Goal: Task Accomplishment & Management: Complete application form

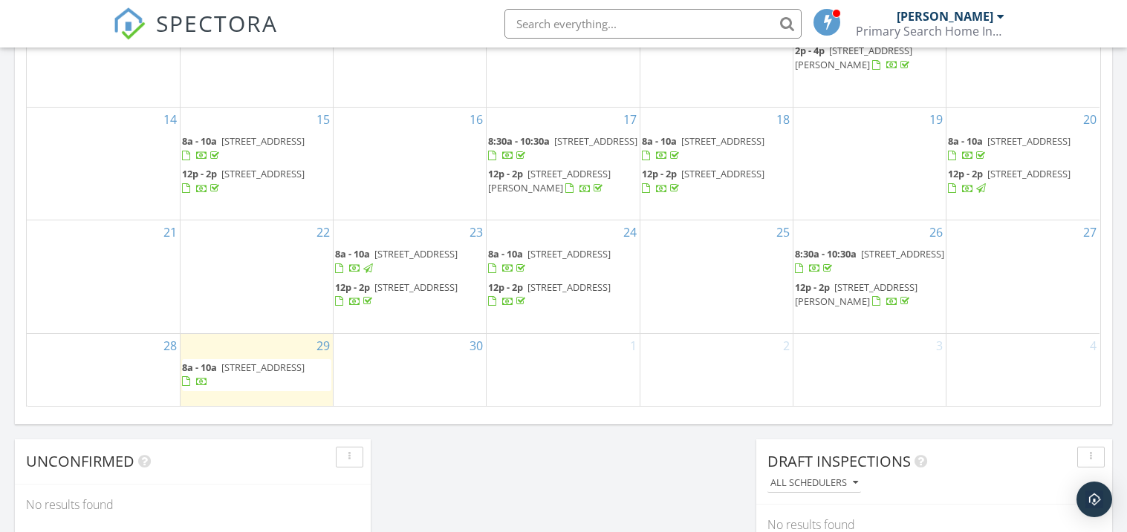
scroll to position [1107, 0]
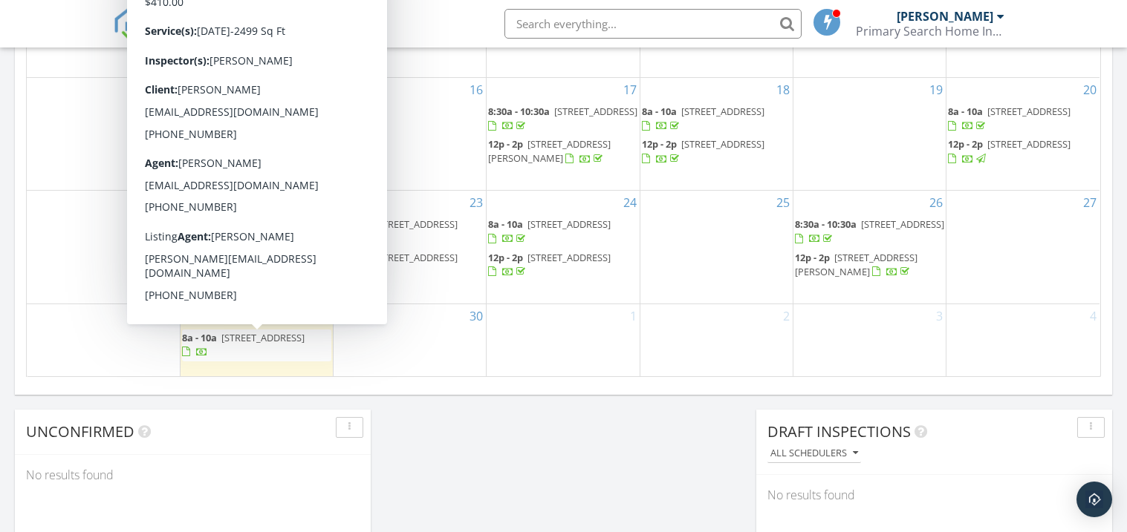
click at [277, 337] on span "982 Montevallo Rd SE , Leeds 35094" at bounding box center [262, 337] width 83 height 13
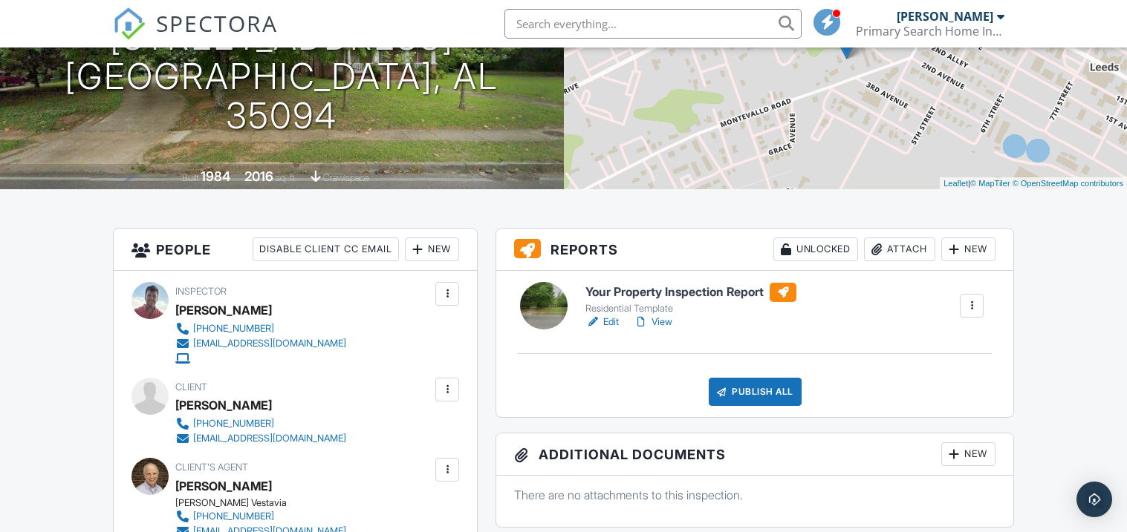
scroll to position [237, 0]
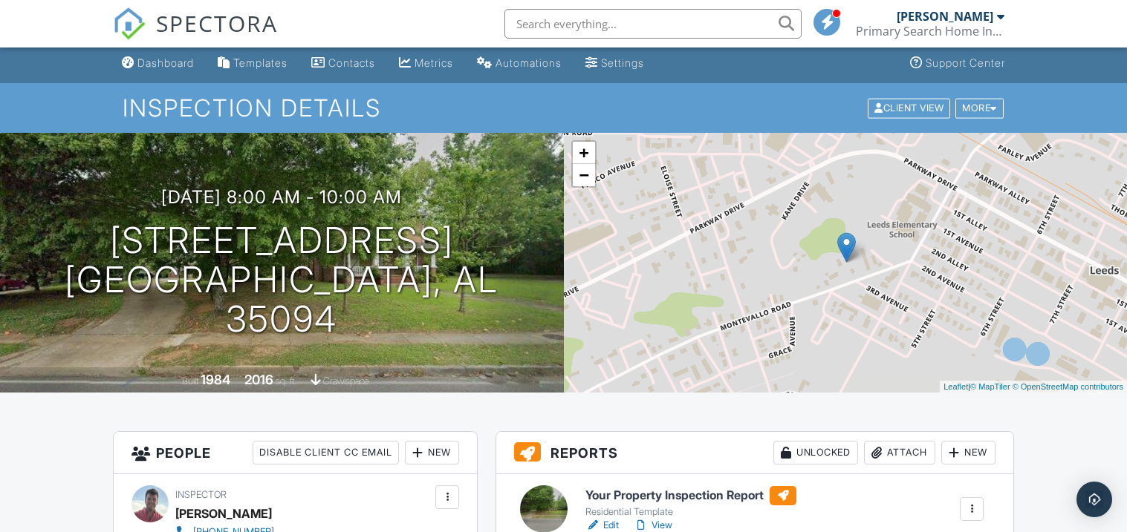
scroll to position [0, 0]
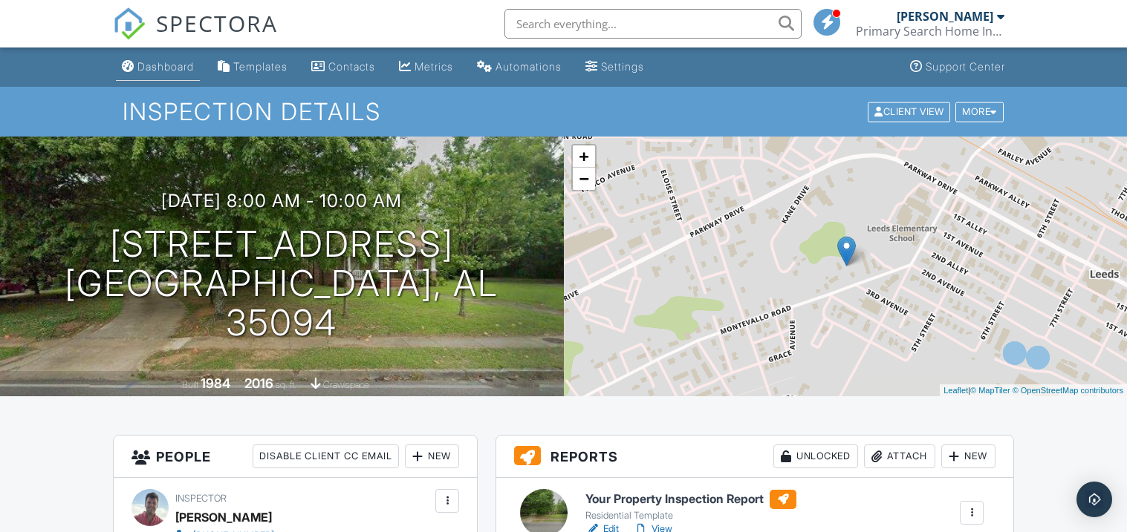
click at [177, 67] on div "Dashboard" at bounding box center [165, 66] width 56 height 13
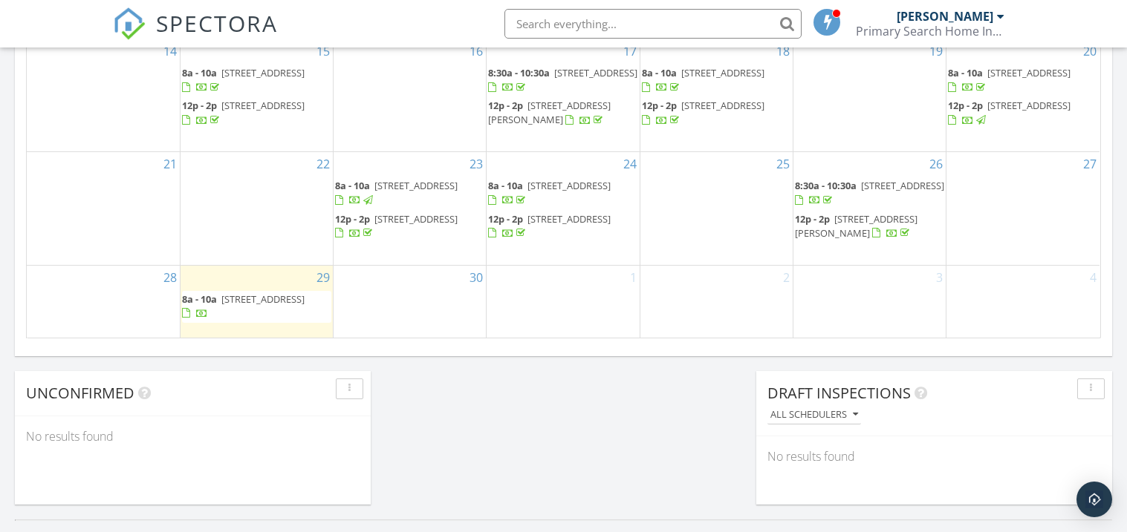
scroll to position [1187, 0]
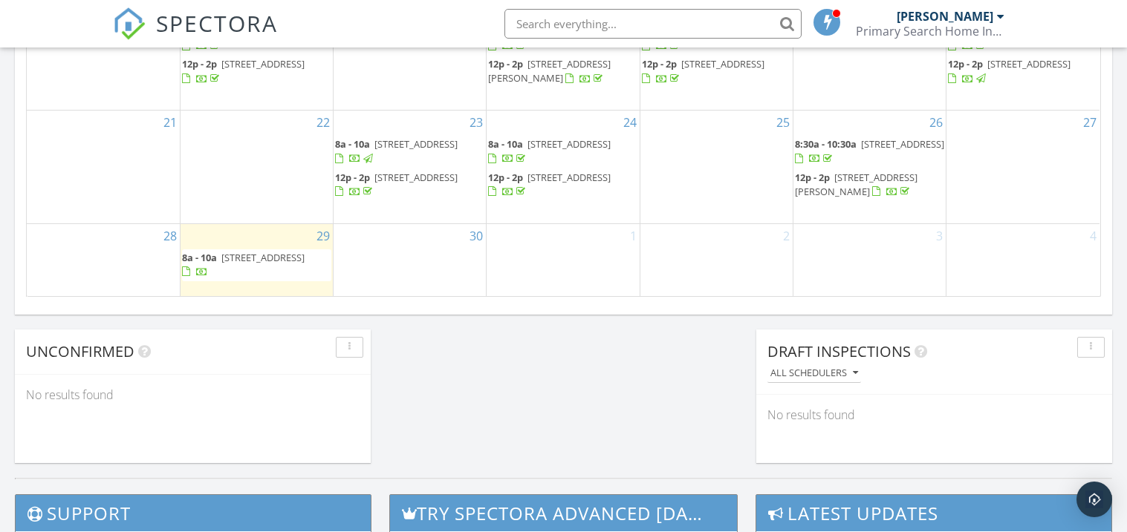
click at [284, 268] on span "8a - 10a 982 Montevallo Rd SE , Leeds 35094" at bounding box center [256, 265] width 149 height 29
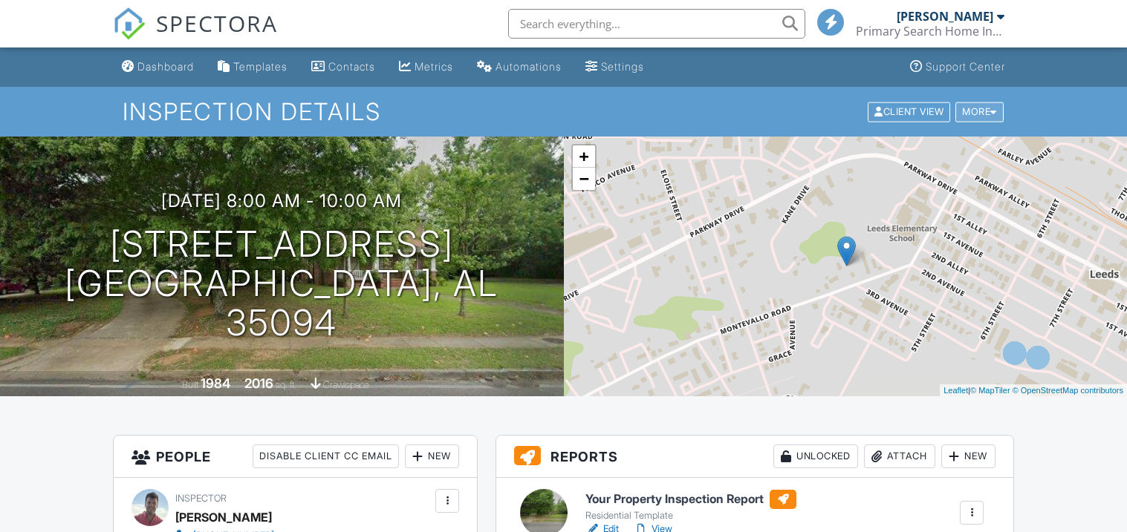
click at [984, 114] on div "More" at bounding box center [979, 112] width 48 height 20
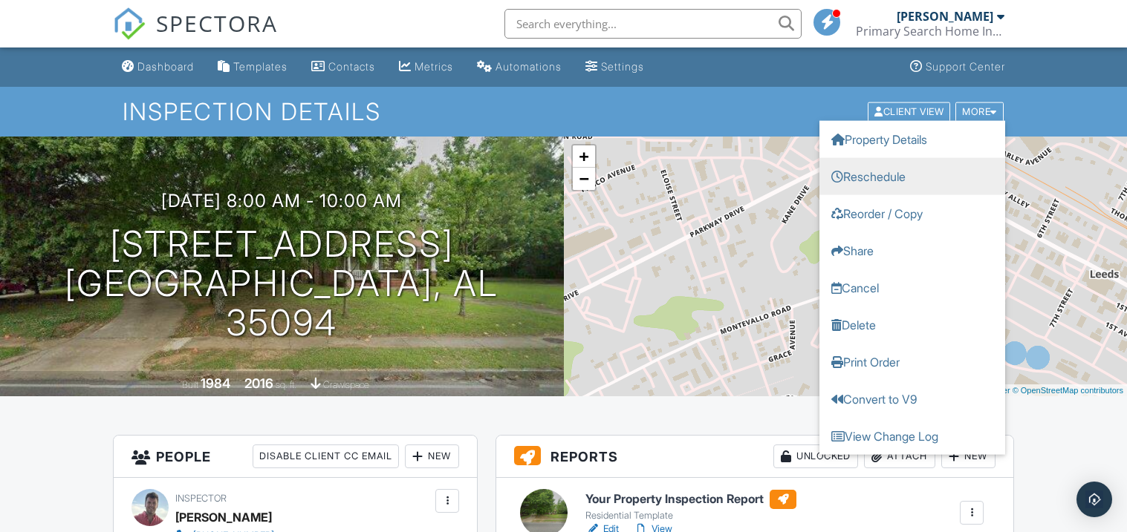
click at [933, 166] on link "Reschedule" at bounding box center [912, 175] width 186 height 37
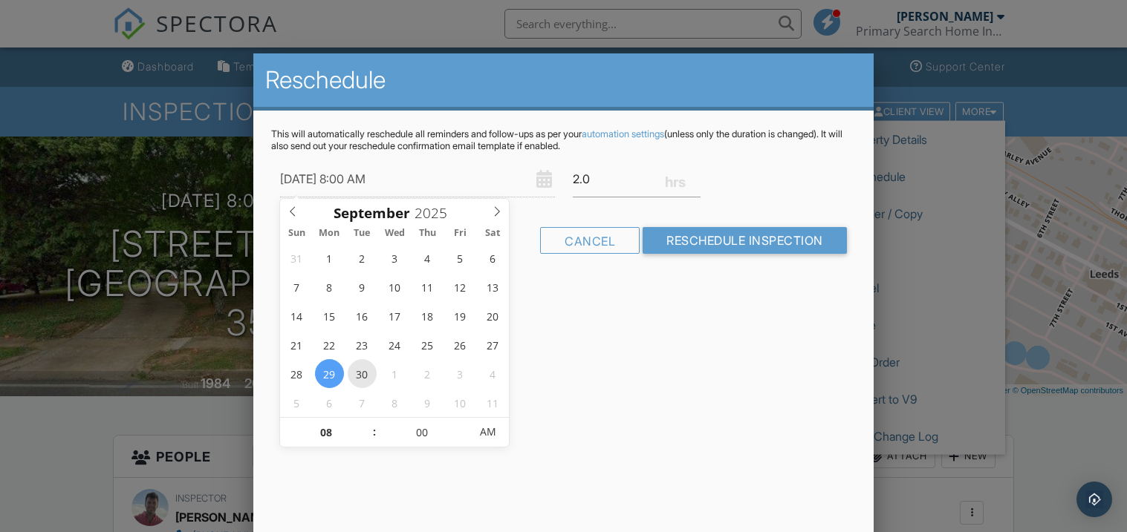
type input "09/30/2025 8:00 AM"
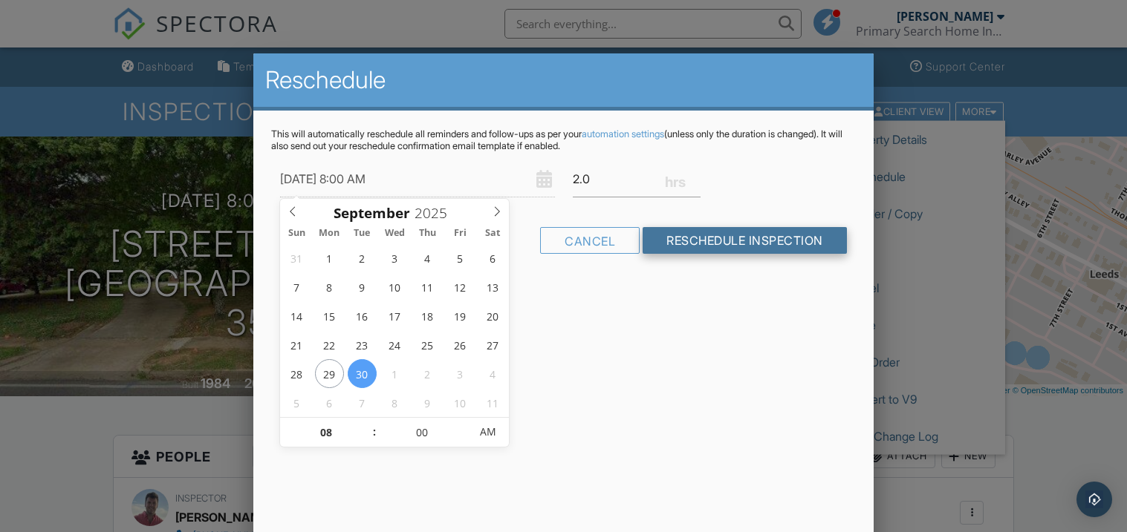
click at [716, 239] on input "Reschedule Inspection" at bounding box center [744, 240] width 204 height 27
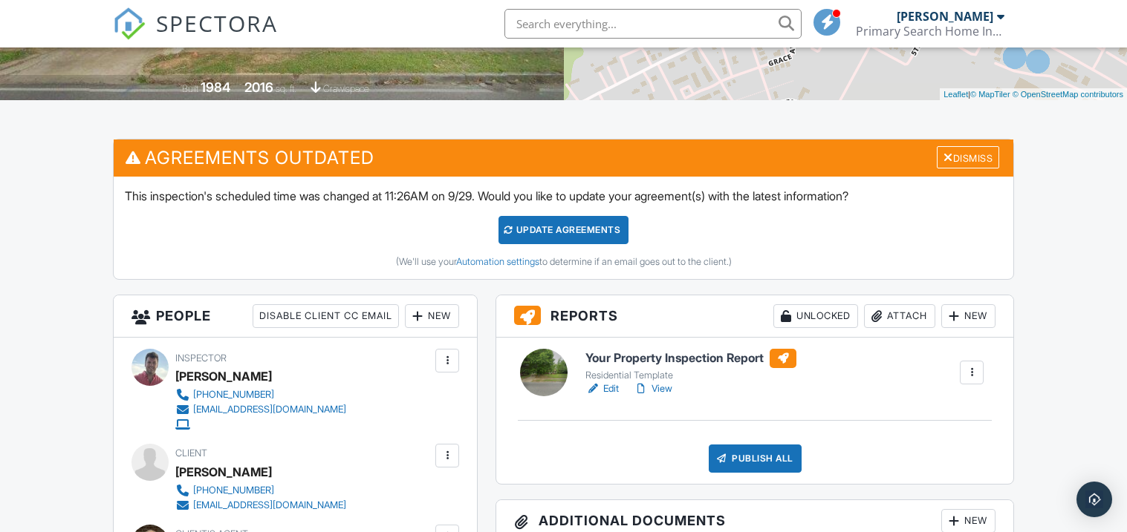
scroll to position [267, 0]
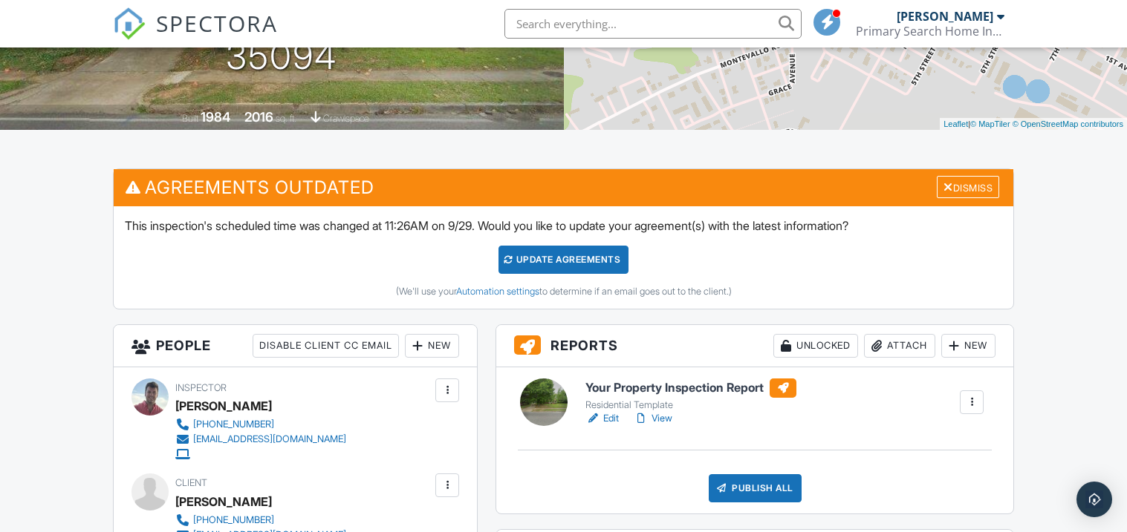
click at [554, 252] on div "Update Agreements" at bounding box center [563, 260] width 130 height 28
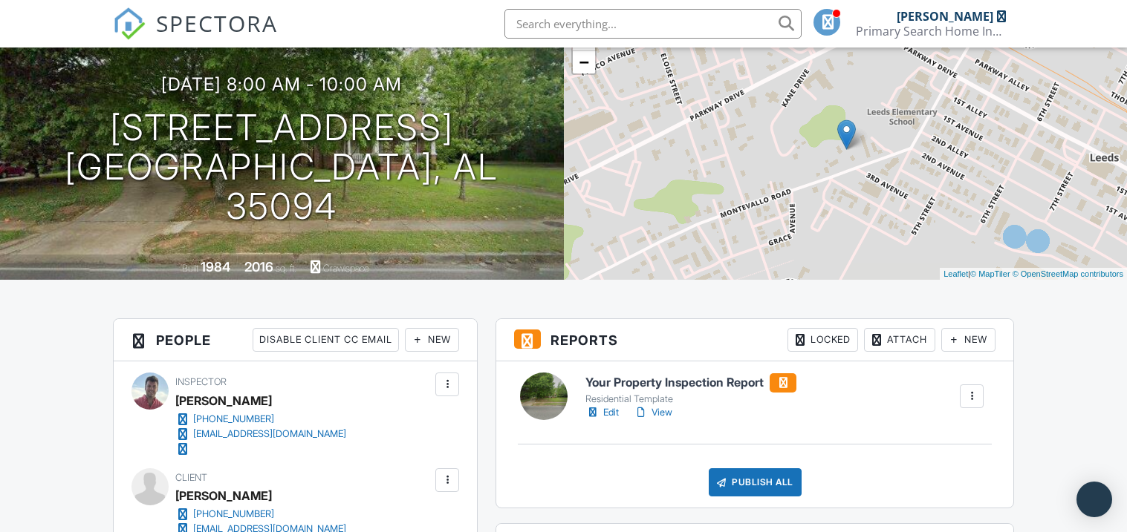
scroll to position [88, 0]
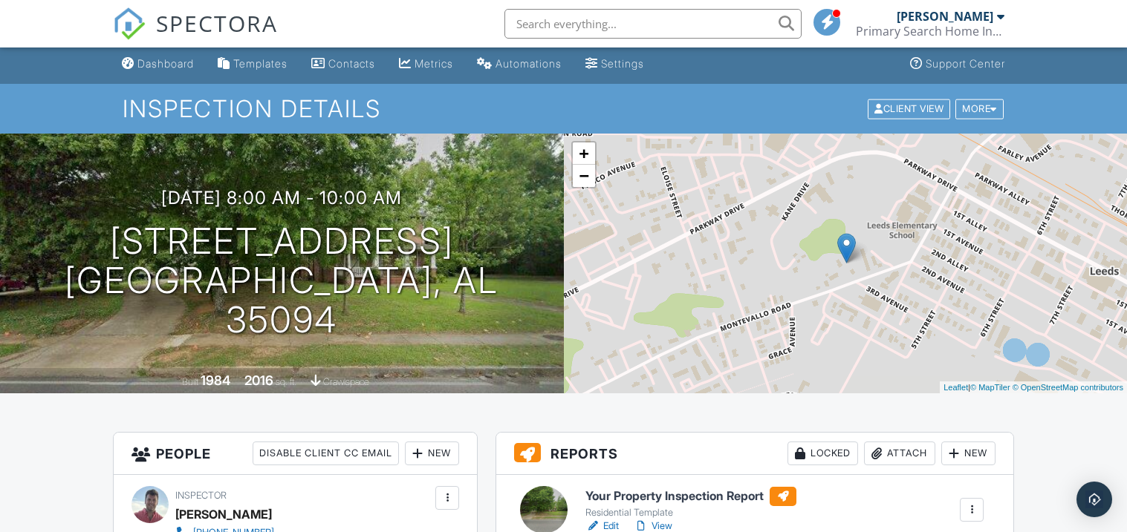
scroll to position [0, 0]
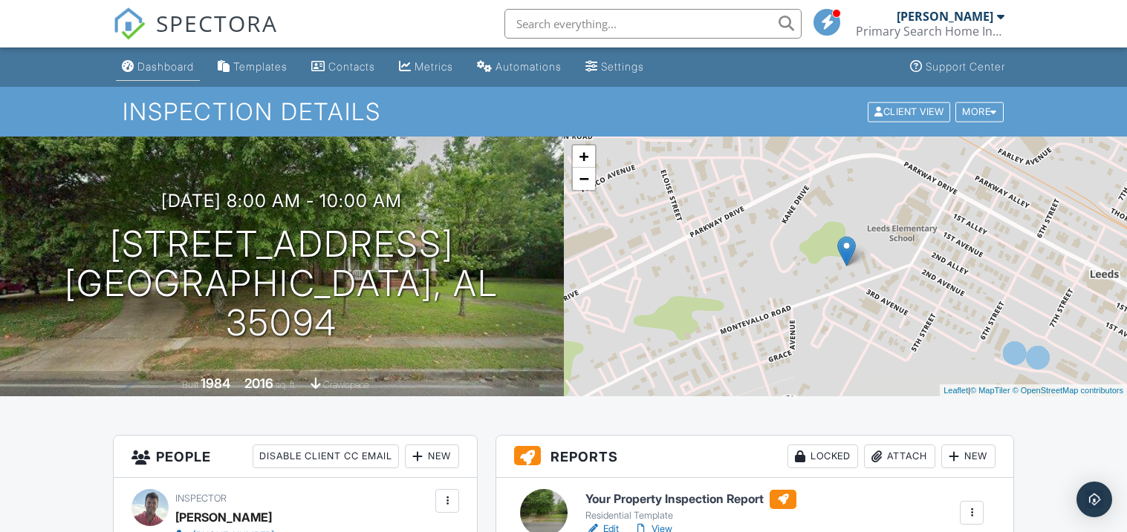
click at [124, 57] on link "Dashboard" at bounding box center [158, 66] width 84 height 27
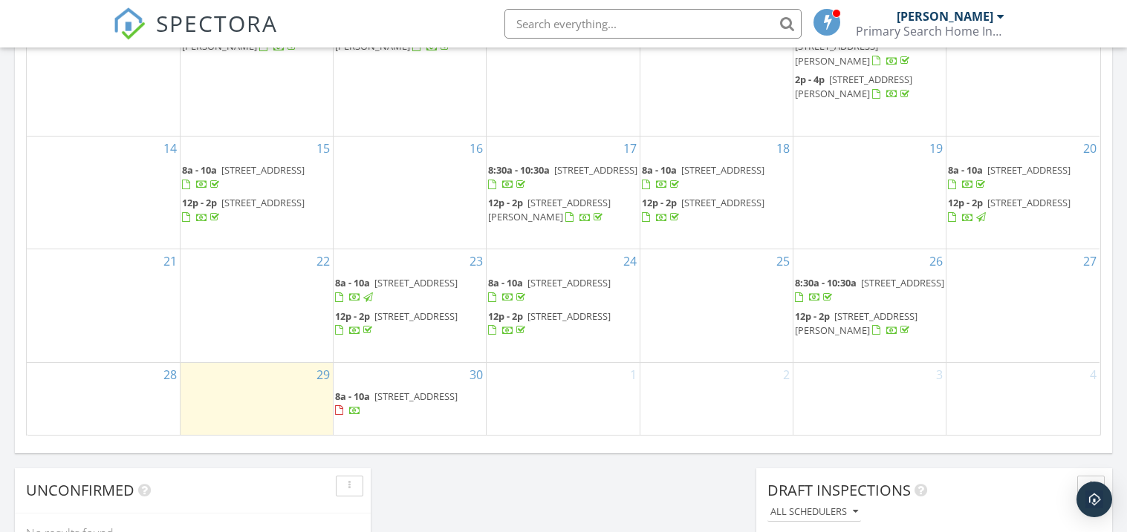
scroll to position [1069, 0]
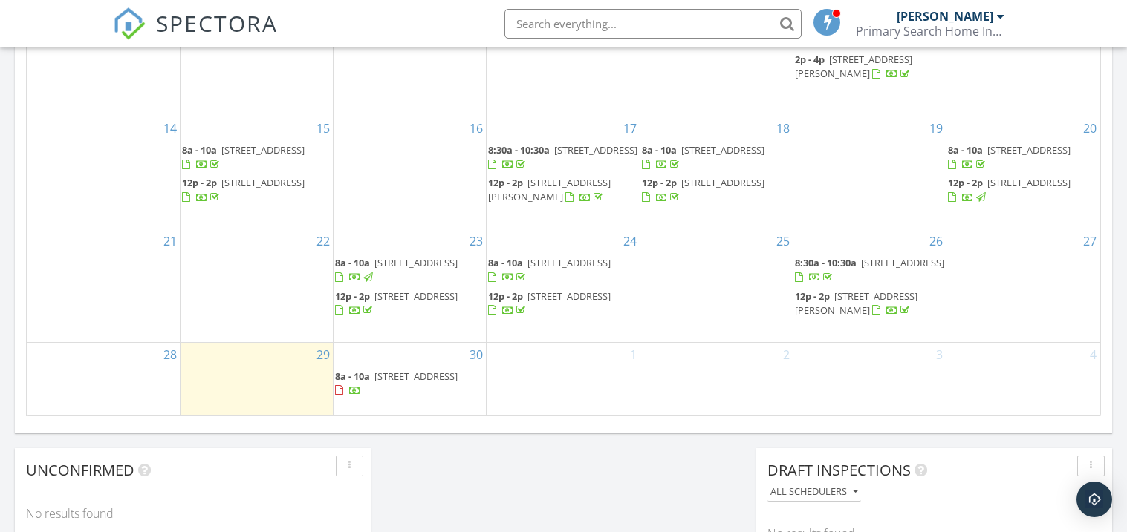
click at [401, 405] on div "30 8a - 10a 982 Montevallo Rd SE , Leeds 35094" at bounding box center [409, 379] width 152 height 72
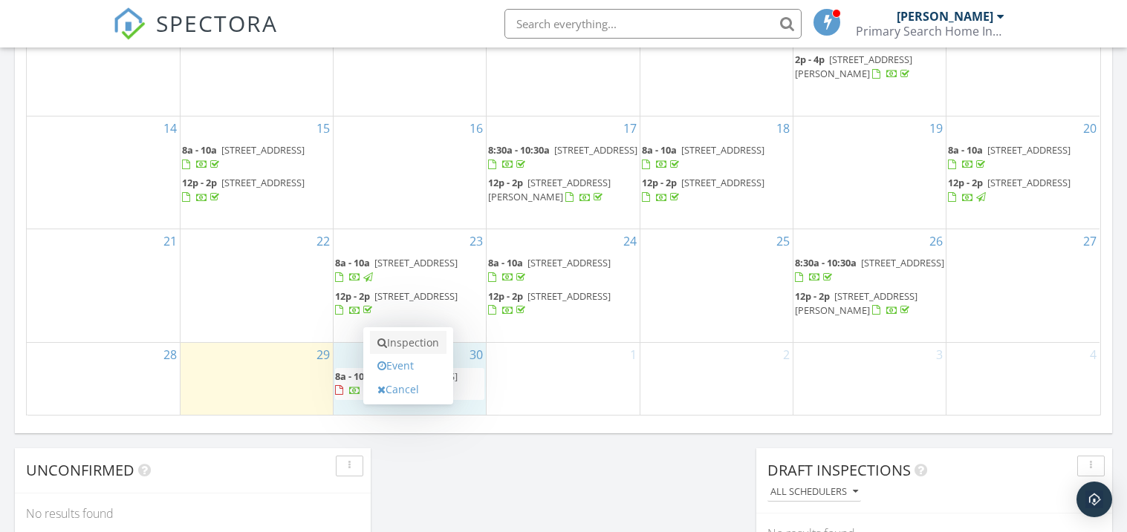
click at [422, 350] on link "Inspection" at bounding box center [408, 343] width 76 height 24
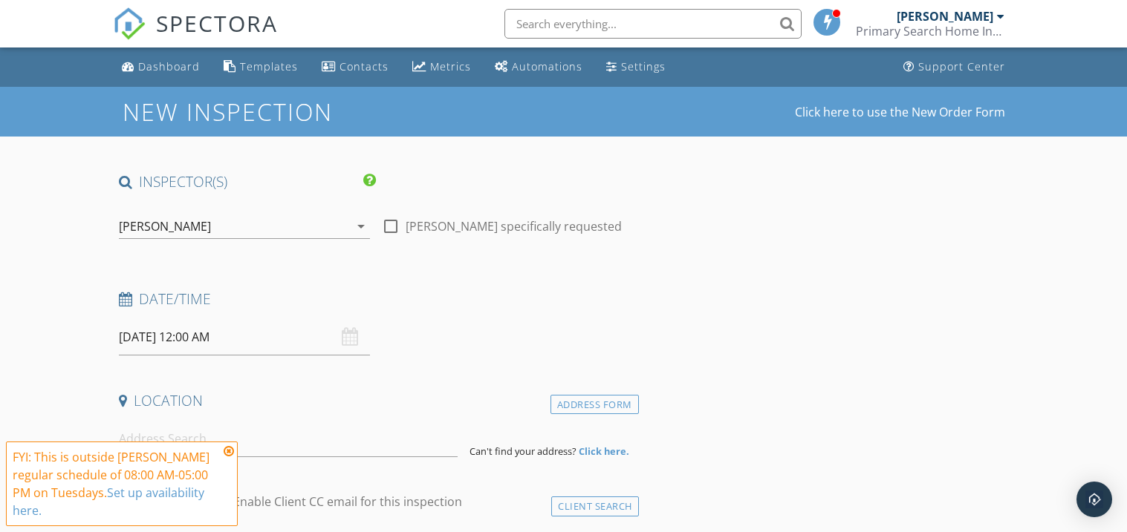
click at [229, 341] on input "09/30/2025 12:00 AM" at bounding box center [244, 337] width 251 height 36
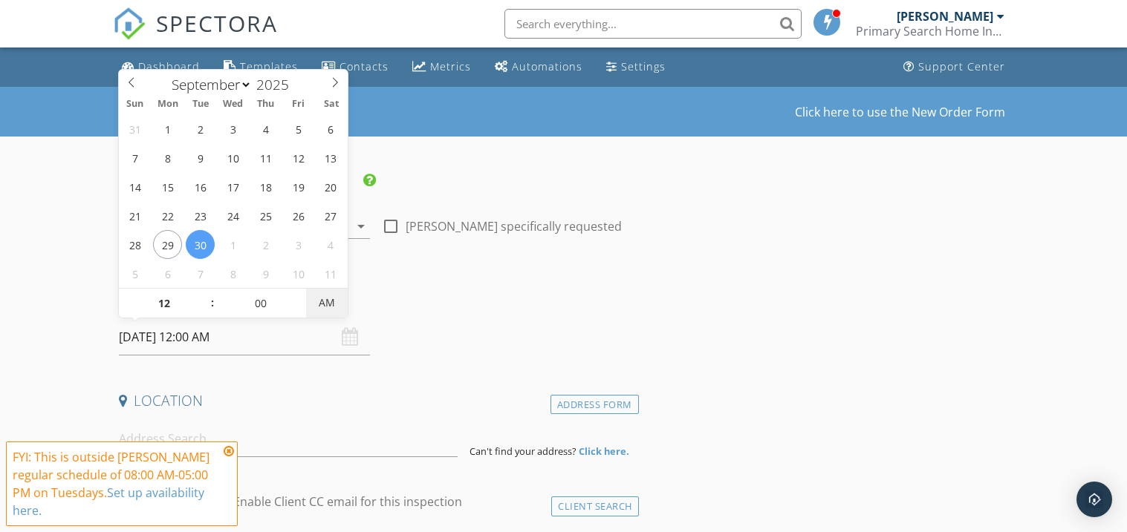
type input "[DATE] 12:00 PM"
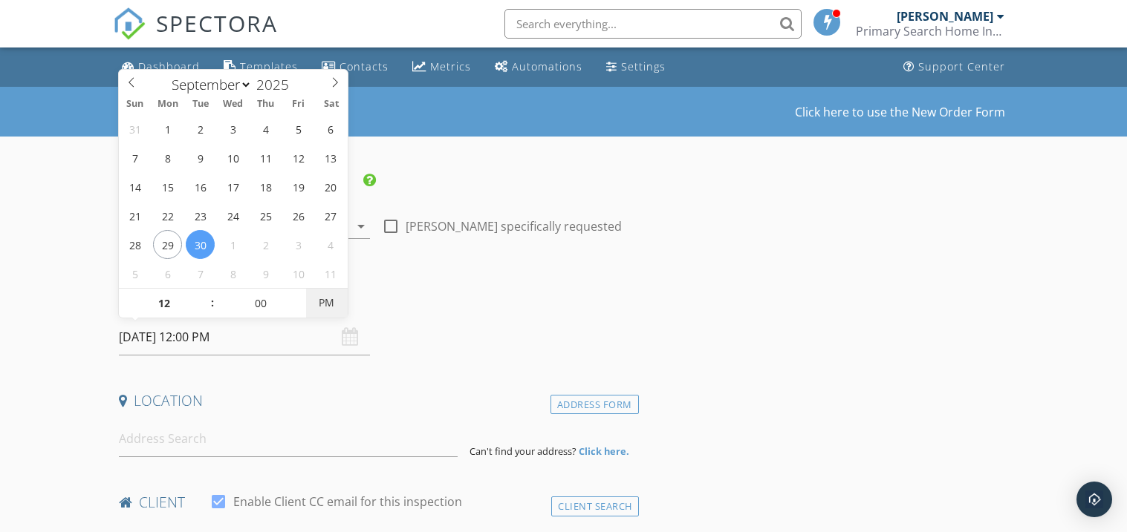
click at [321, 306] on span "PM" at bounding box center [326, 303] width 41 height 30
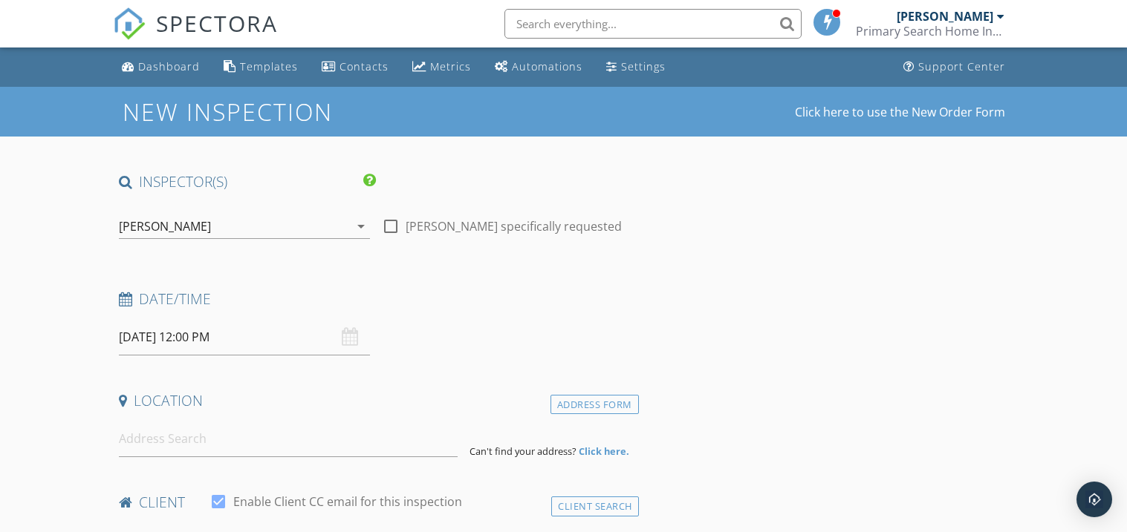
click at [120, 423] on input at bounding box center [288, 439] width 339 height 36
type input "2826 7 Oaks Circle, Vestavia Hills, AL, USA"
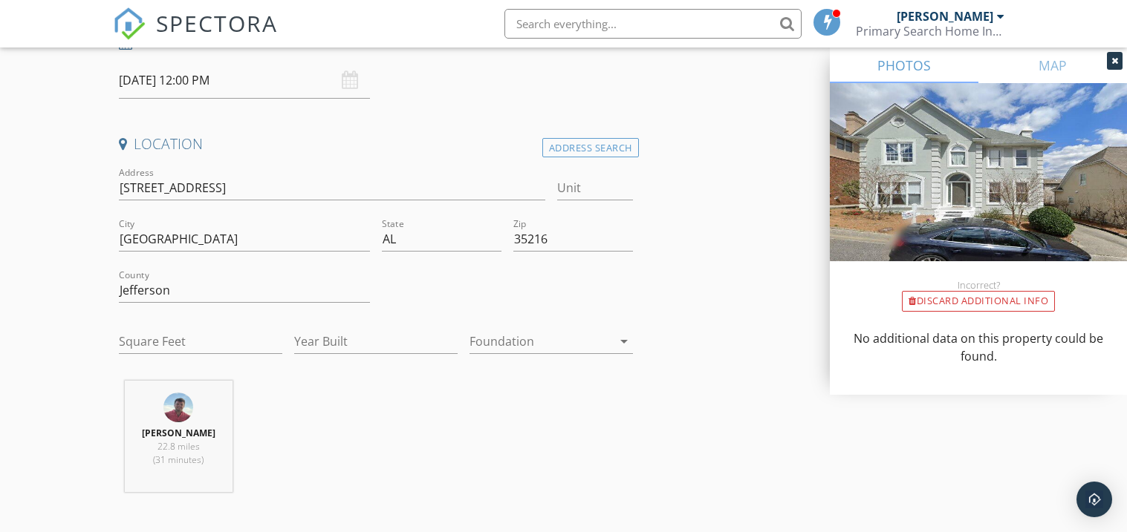
scroll to position [267, 0]
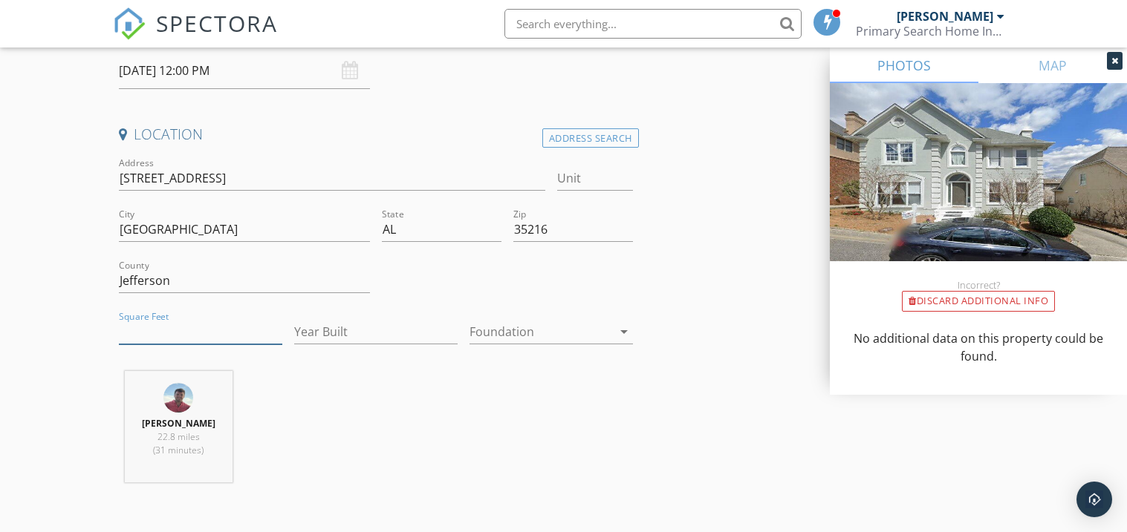
click at [237, 330] on input "Square Feet" at bounding box center [200, 332] width 163 height 25
type input "2636"
click at [316, 322] on input "Year Built" at bounding box center [375, 332] width 163 height 25
type input "1993"
click at [603, 330] on div at bounding box center [540, 332] width 143 height 24
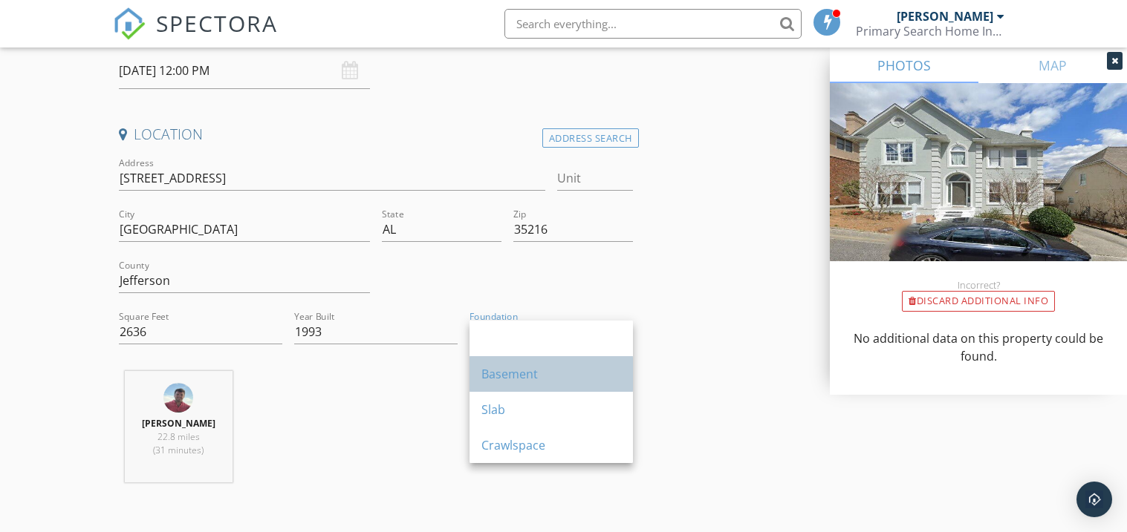
click at [586, 370] on div "Basement" at bounding box center [551, 374] width 140 height 18
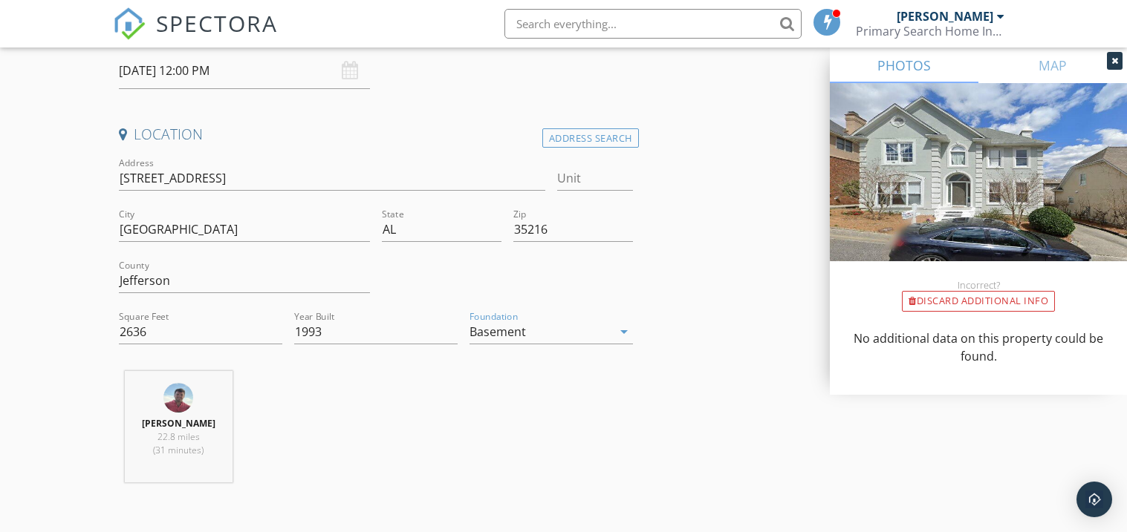
click at [586, 370] on div "Location Address Search Address 2826 7 Oaks Cir Unit City Vestavia Hills State …" at bounding box center [376, 310] width 526 height 370
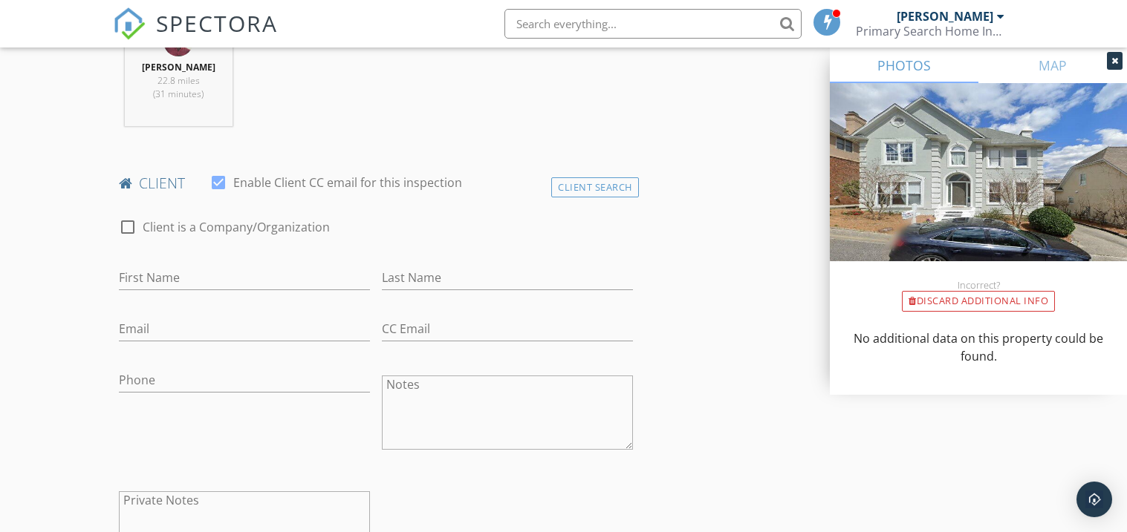
scroll to position [653, 0]
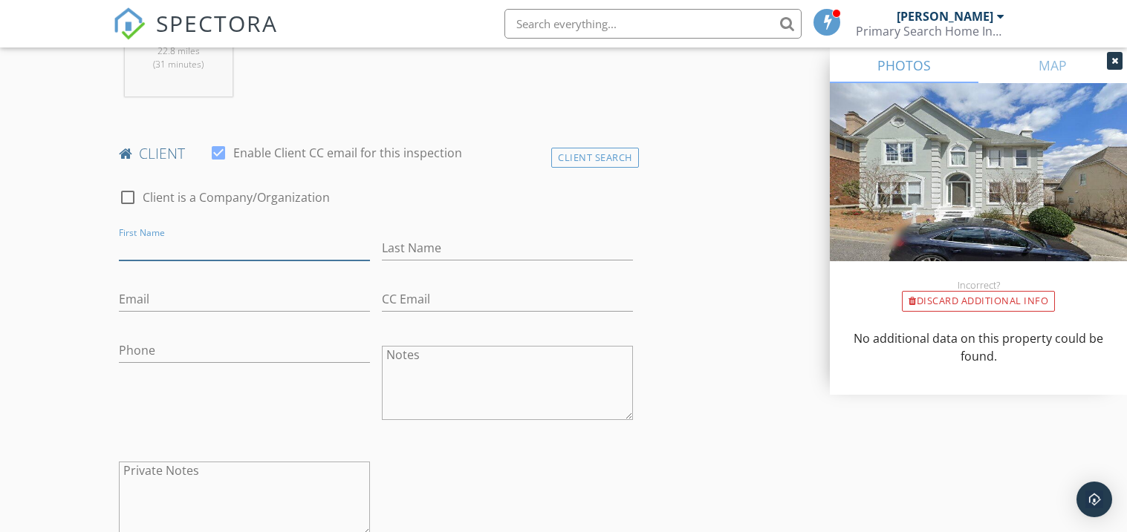
click at [298, 245] on input "First Name" at bounding box center [244, 248] width 251 height 25
type input "Rojina"
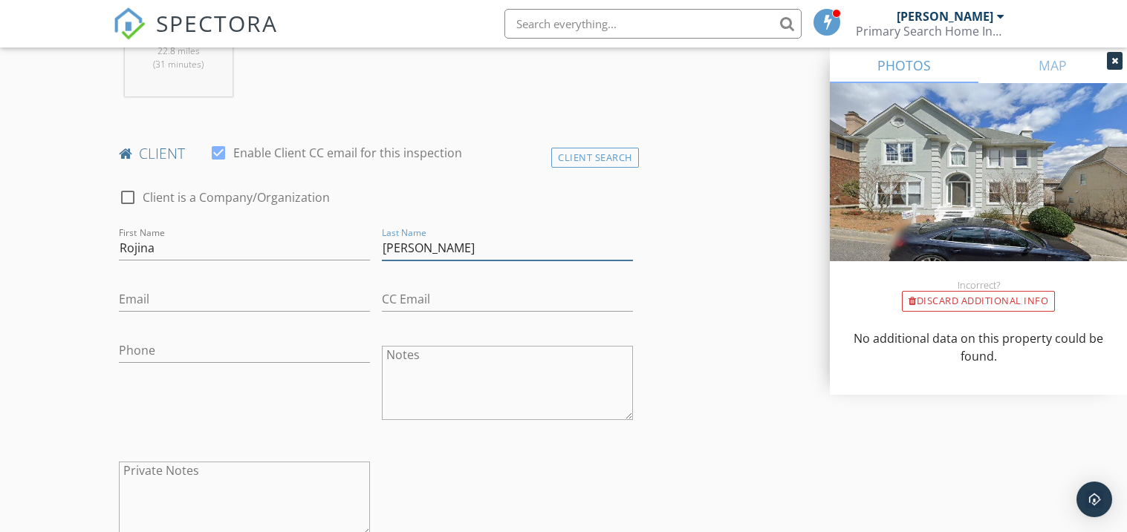
type input "Baral"
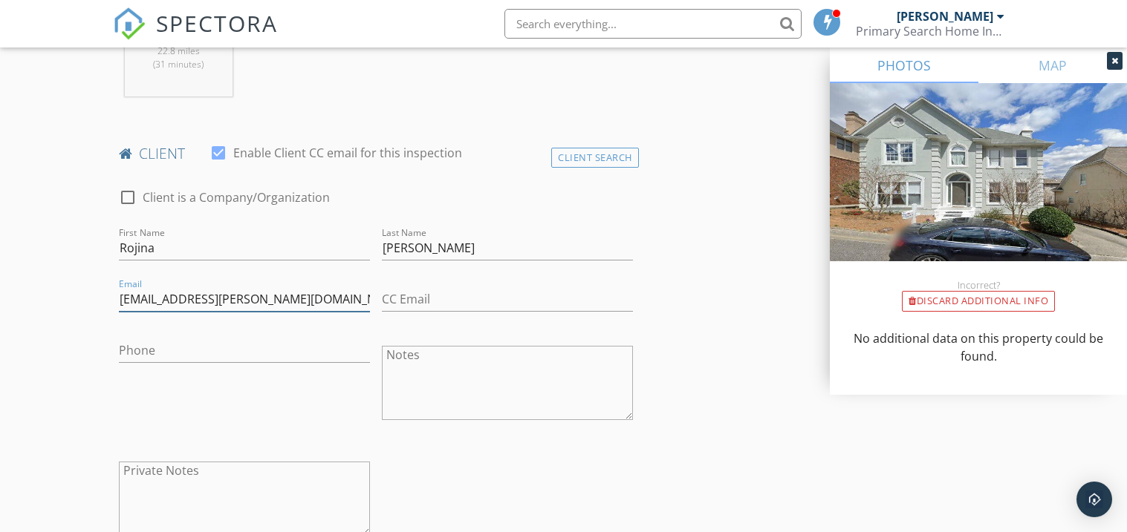
type input "rojina.baral@gmail.com"
type input "[PHONE_NUMBER]"
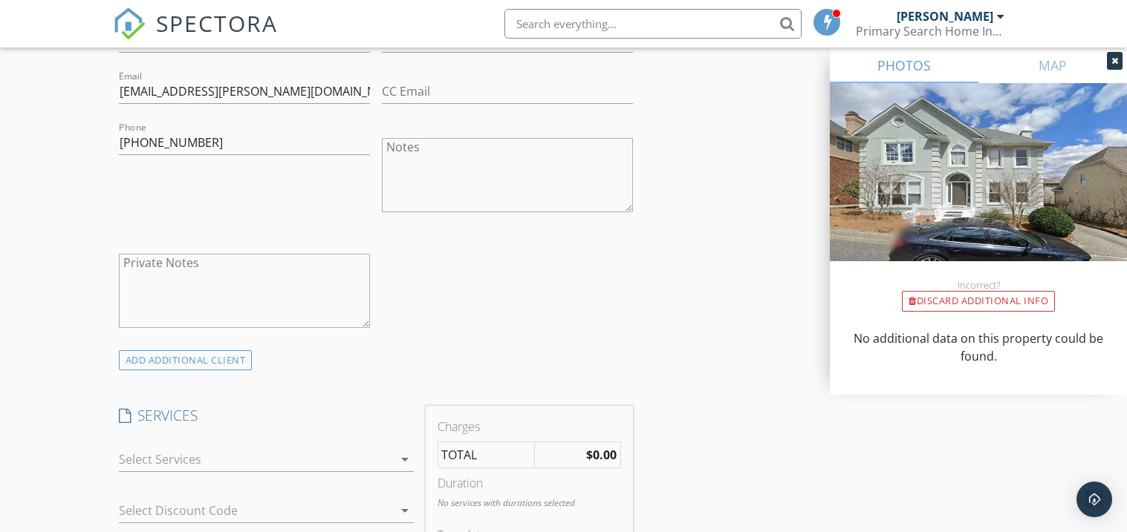
scroll to position [890, 0]
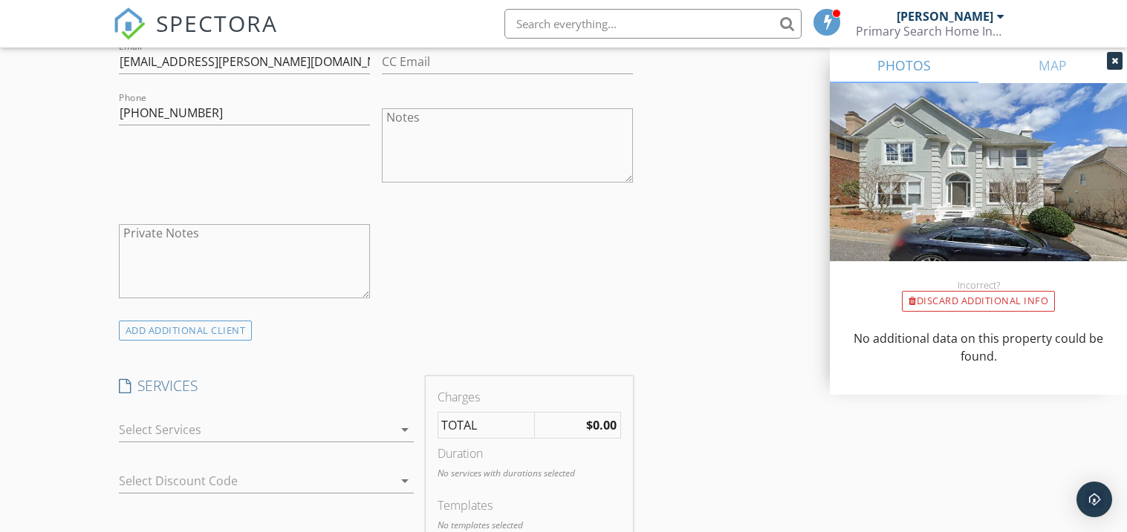
click at [163, 435] on div at bounding box center [256, 430] width 274 height 24
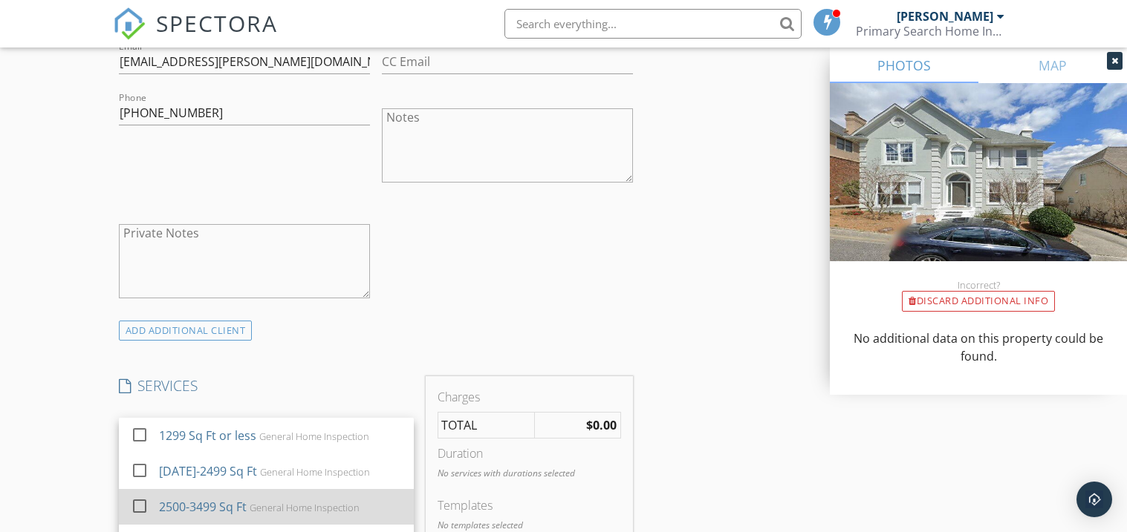
click at [146, 501] on div at bounding box center [139, 506] width 25 height 25
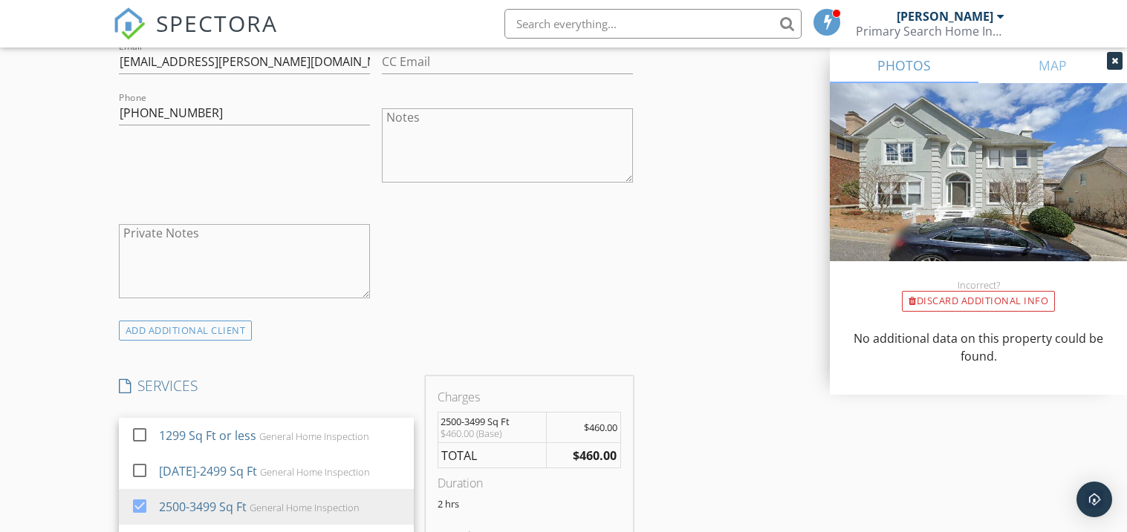
click at [50, 365] on div "New Inspection Click here to use the New Order Form INSPECTOR(S) check_box Cory…" at bounding box center [563, 480] width 1127 height 2566
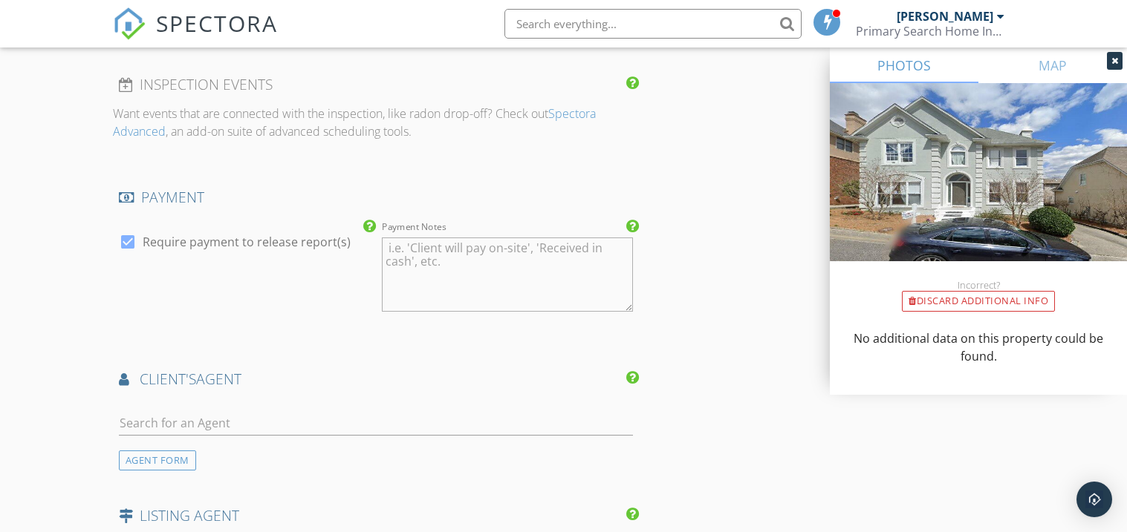
scroll to position [1721, 0]
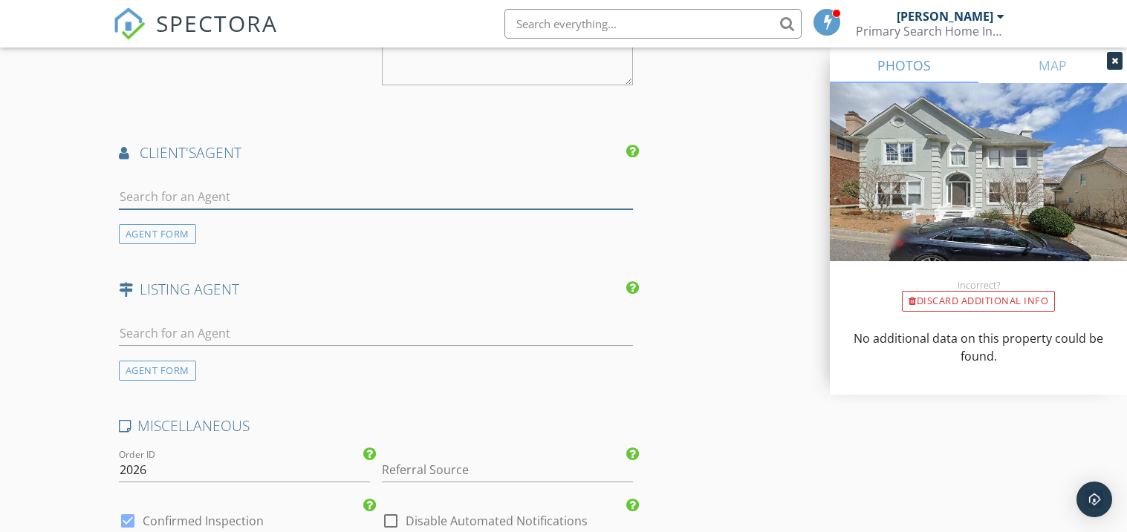
click at [173, 196] on input "text" at bounding box center [376, 197] width 514 height 25
click at [180, 366] on div "AGENT FORM" at bounding box center [157, 371] width 77 height 20
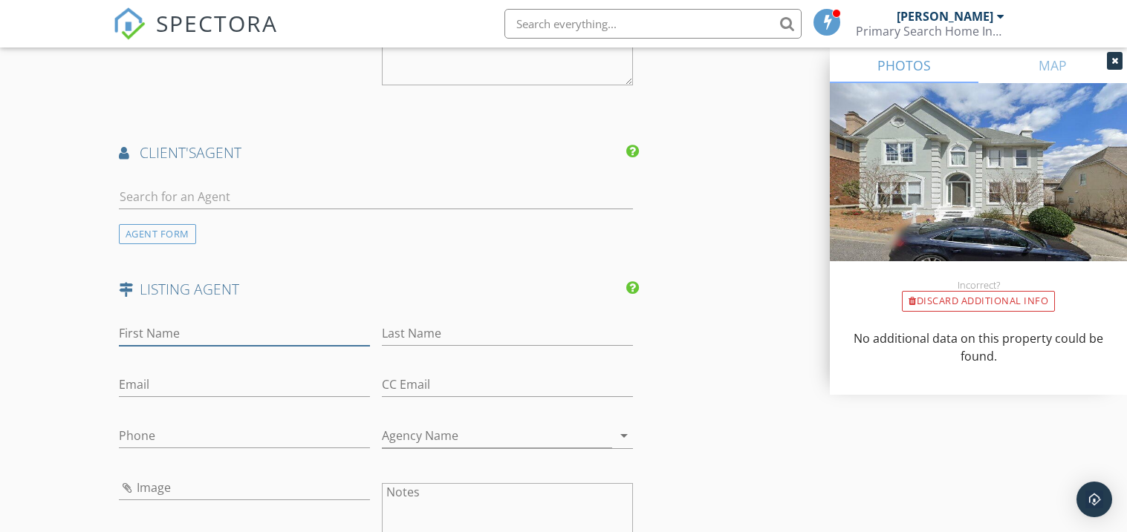
click at [182, 336] on input "First Name" at bounding box center [244, 334] width 251 height 25
type input "[PERSON_NAME]"
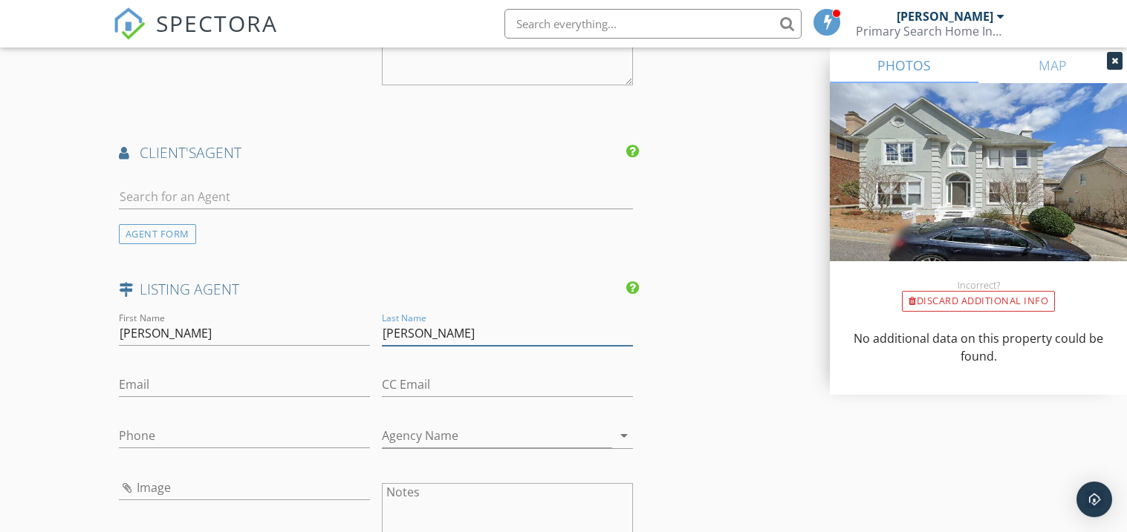
type input "[PERSON_NAME]"
paste input "felixfindshomes@gmail.com"
type input "felixfindshomes@gmail.com"
click at [391, 444] on input "Agency Name" at bounding box center [497, 436] width 230 height 25
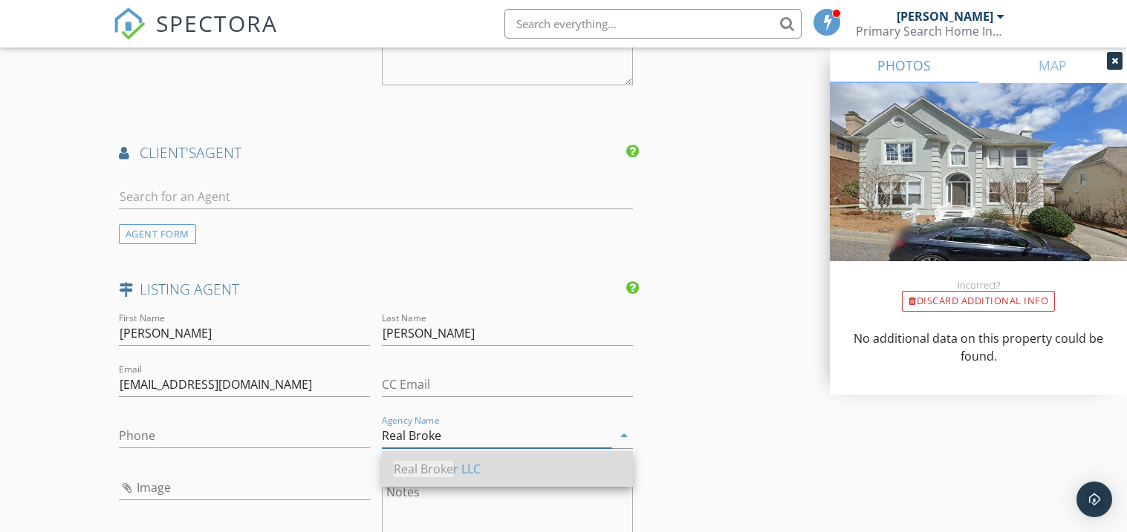
click at [442, 471] on span "Real Broke" at bounding box center [423, 469] width 59 height 16
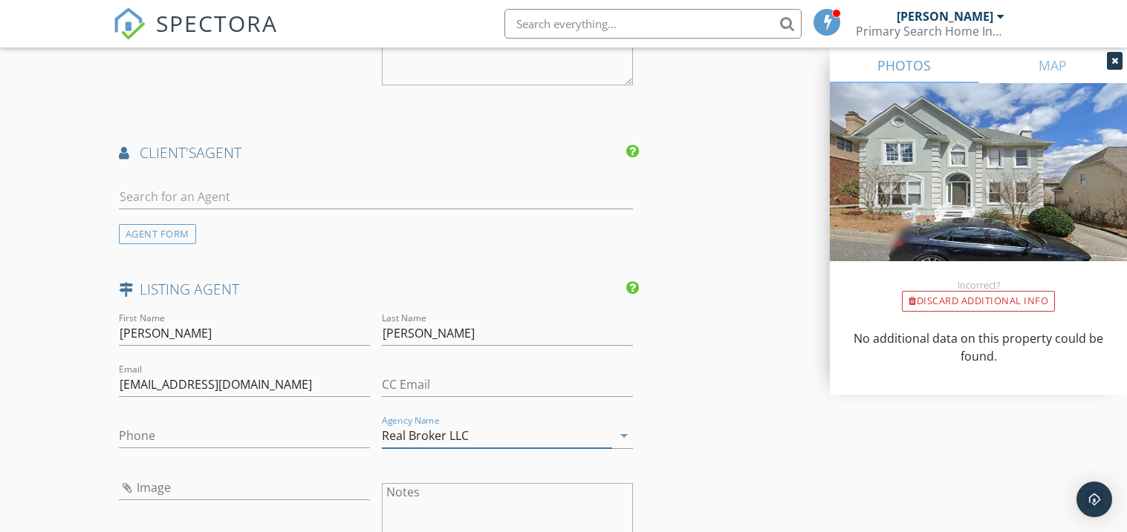
type input "Real Broker LLC"
click at [149, 481] on input "Image" at bounding box center [244, 488] width 251 height 25
type input "92756a270036e089c198916acb7cb7a7-h_l.jpg"
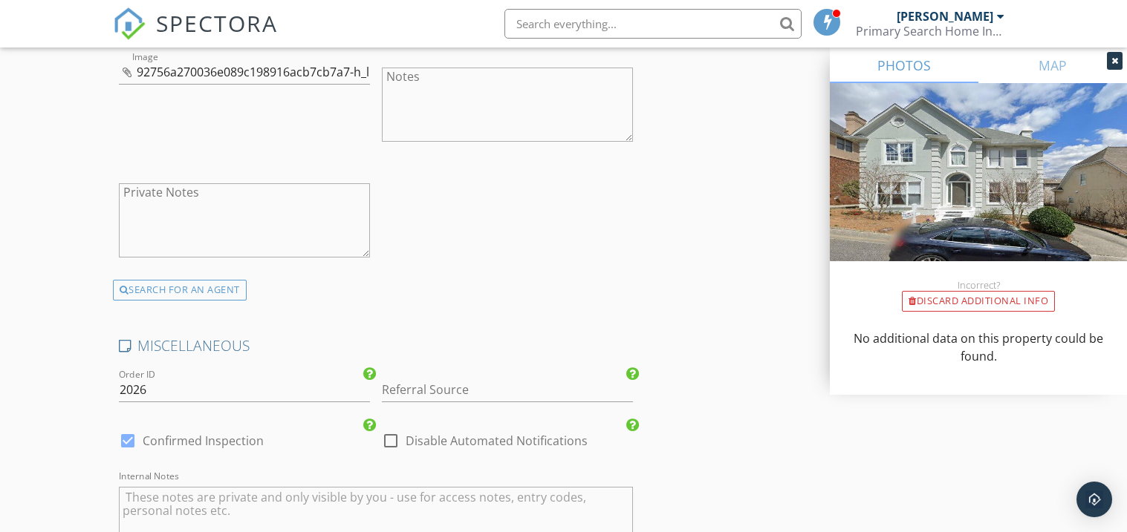
scroll to position [2167, 0]
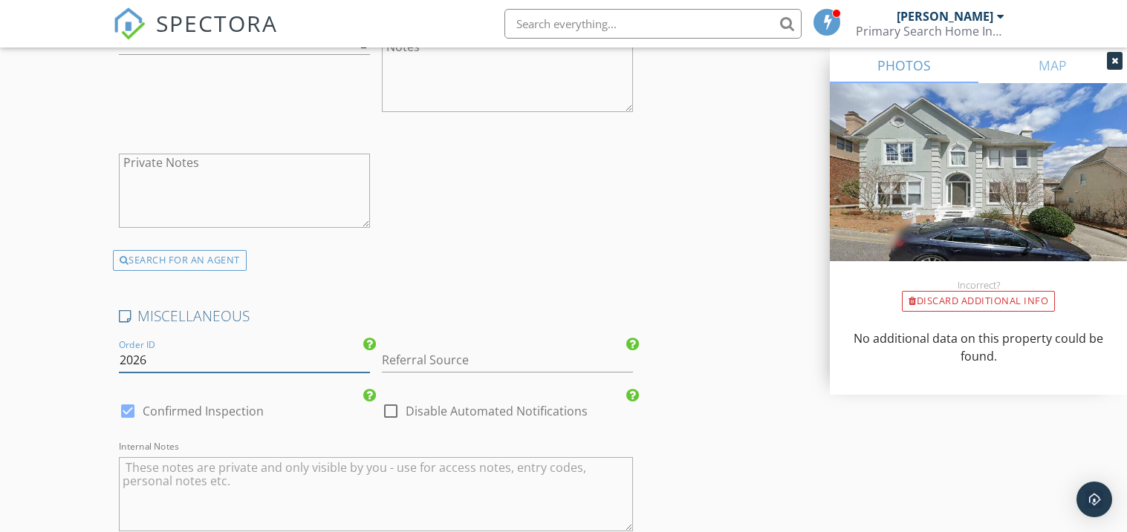
click at [162, 351] on input "2026" at bounding box center [244, 360] width 251 height 25
type input "2025-0031"
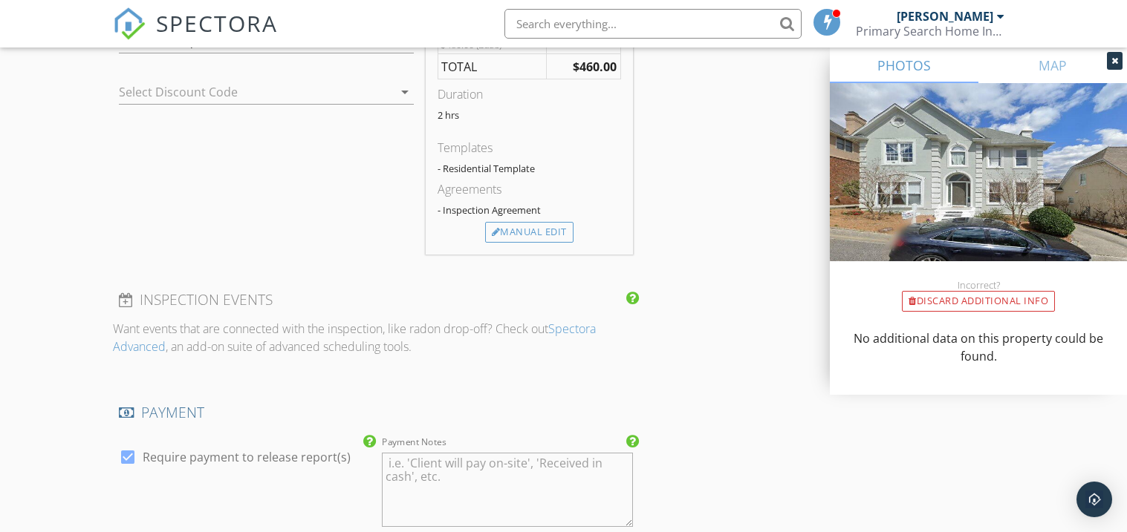
scroll to position [1277, 0]
click at [42, 188] on div "New Inspection Click here to use the New Order Form INSPECTOR(S) check_box Cory…" at bounding box center [563, 261] width 1127 height 2902
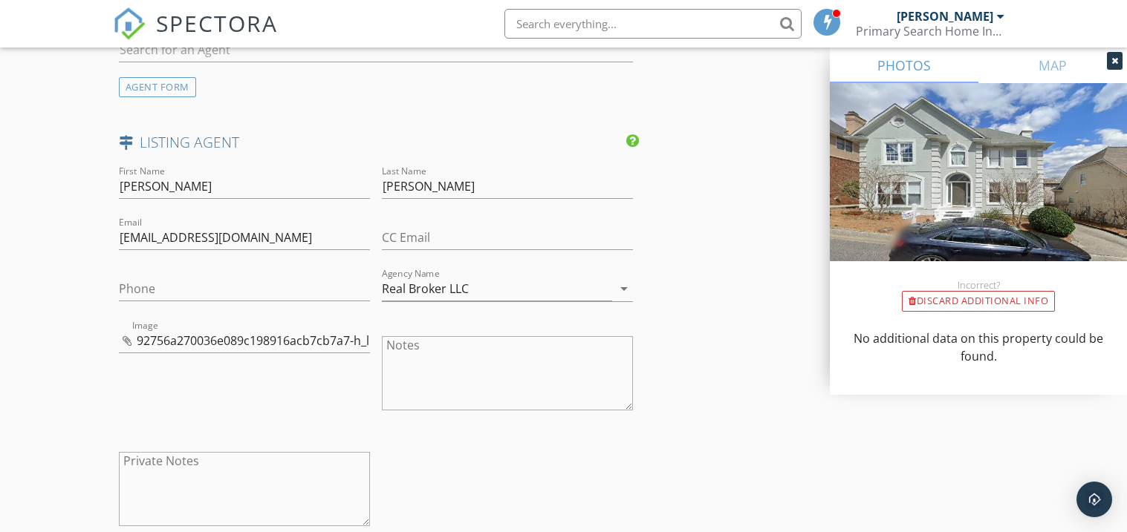
scroll to position [1870, 0]
click at [198, 277] on input "Phone" at bounding box center [244, 288] width 251 height 25
paste input "855-450-0442"
type input "855-450-0442"
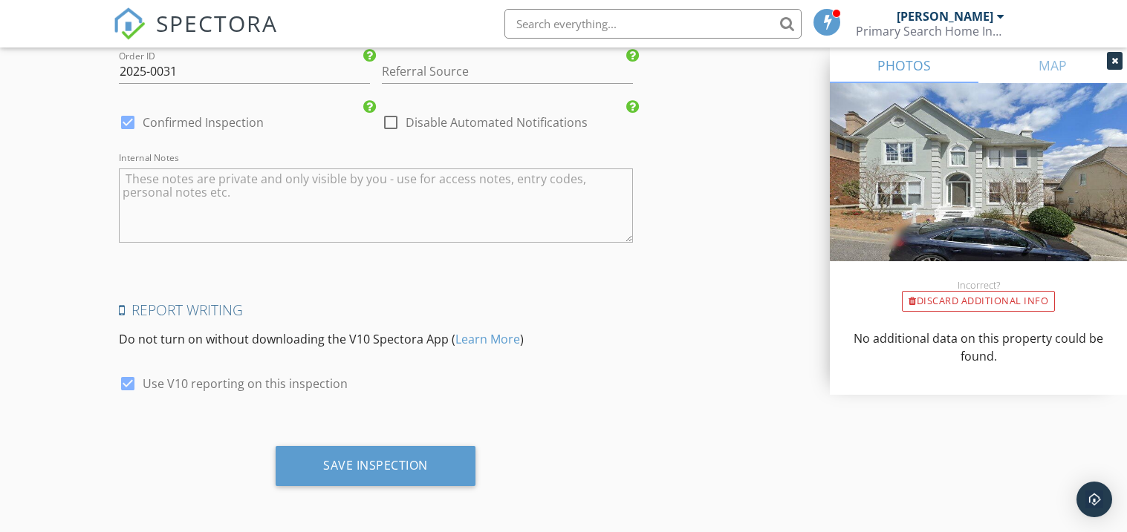
scroll to position [2457, 0]
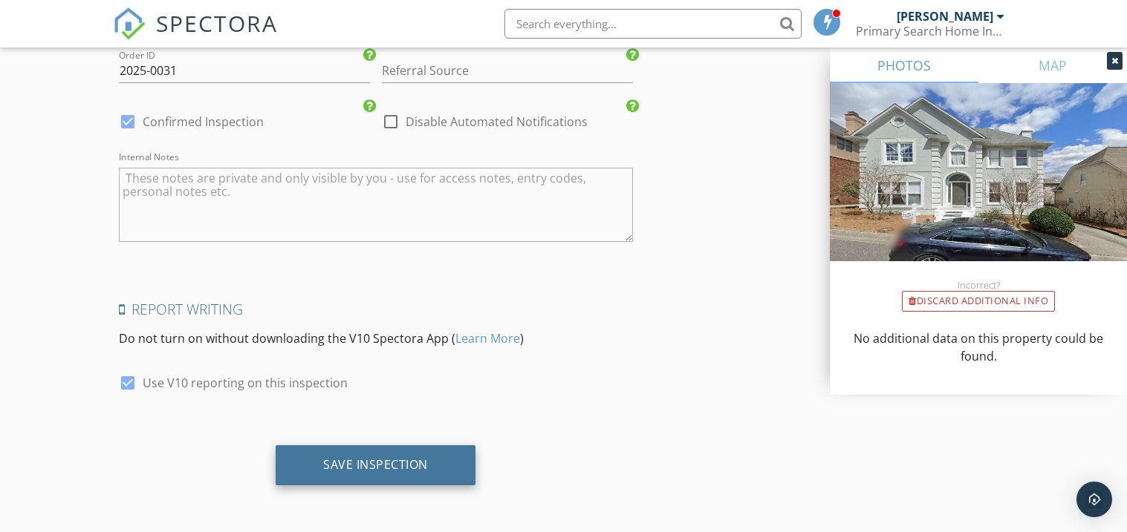
click at [323, 457] on div "Save Inspection" at bounding box center [375, 464] width 105 height 15
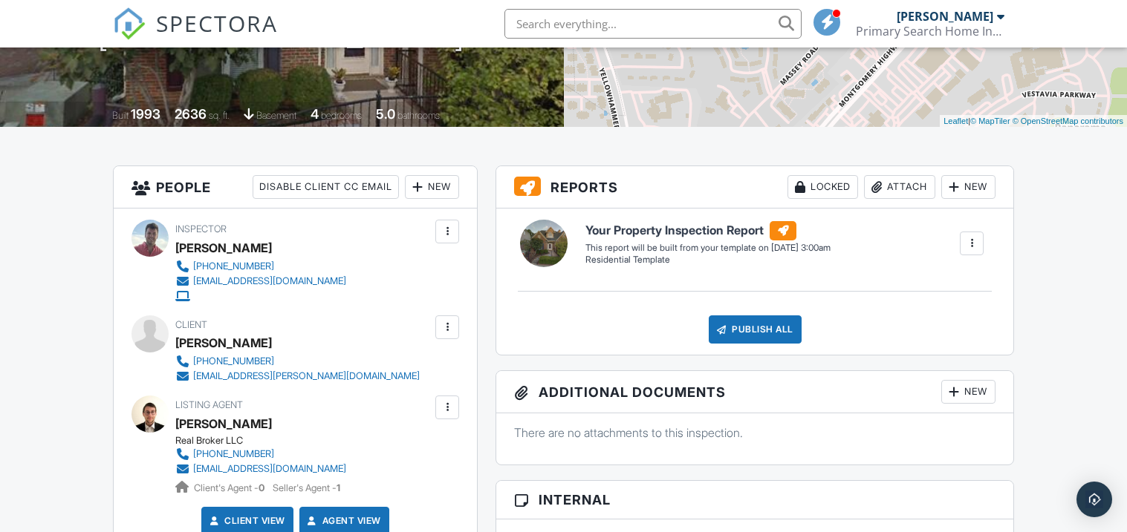
scroll to position [356, 0]
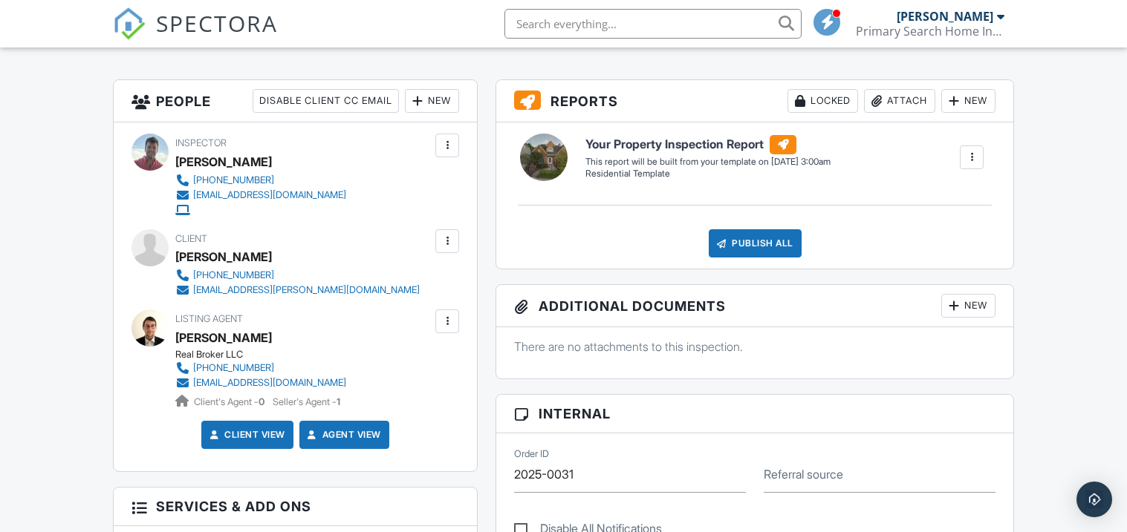
click at [445, 108] on div "New" at bounding box center [432, 101] width 54 height 24
click at [443, 317] on div at bounding box center [447, 321] width 15 height 15
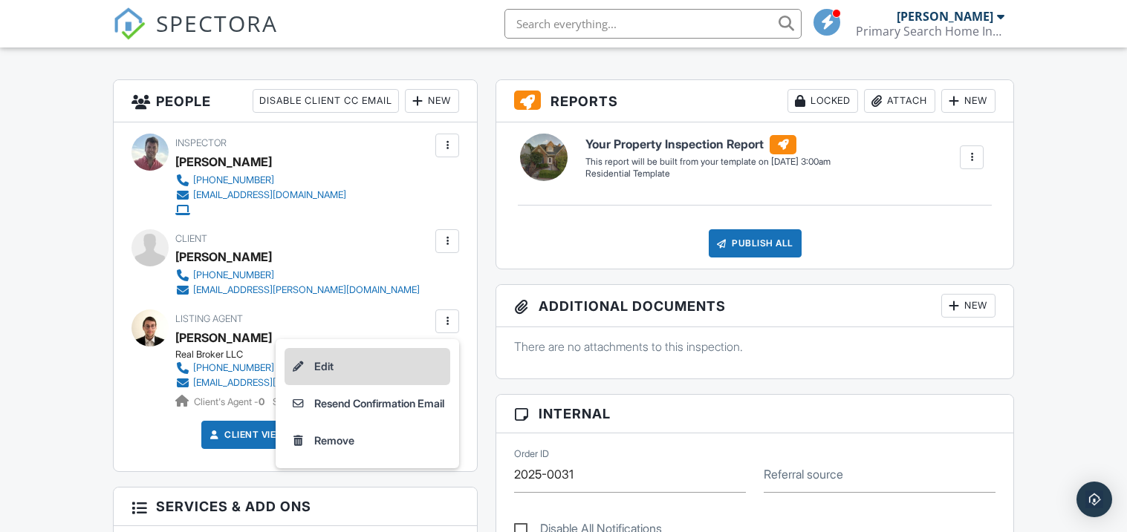
click at [371, 353] on li "Edit" at bounding box center [367, 366] width 166 height 37
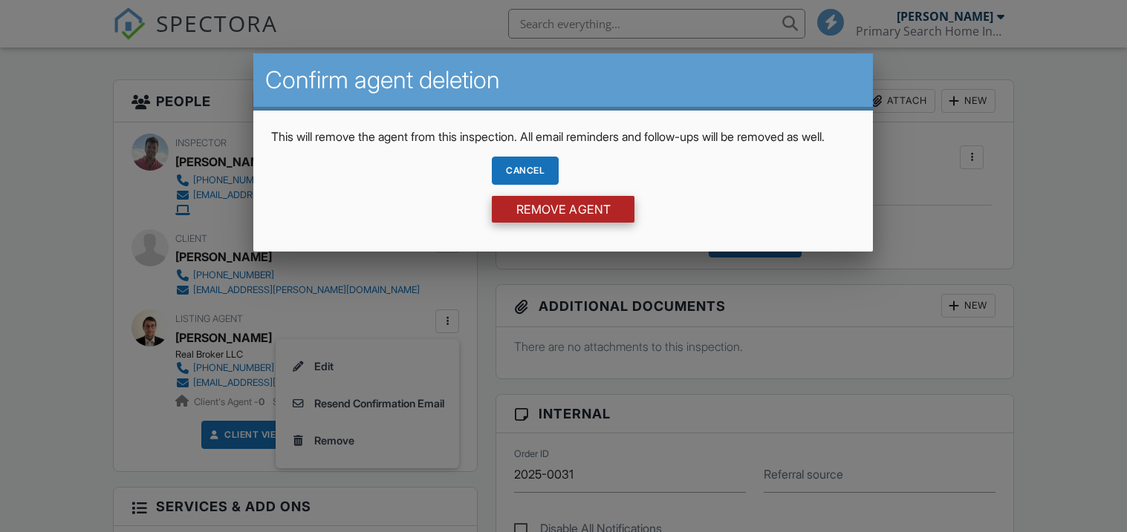
click at [516, 223] on input "Remove Agent" at bounding box center [563, 209] width 143 height 27
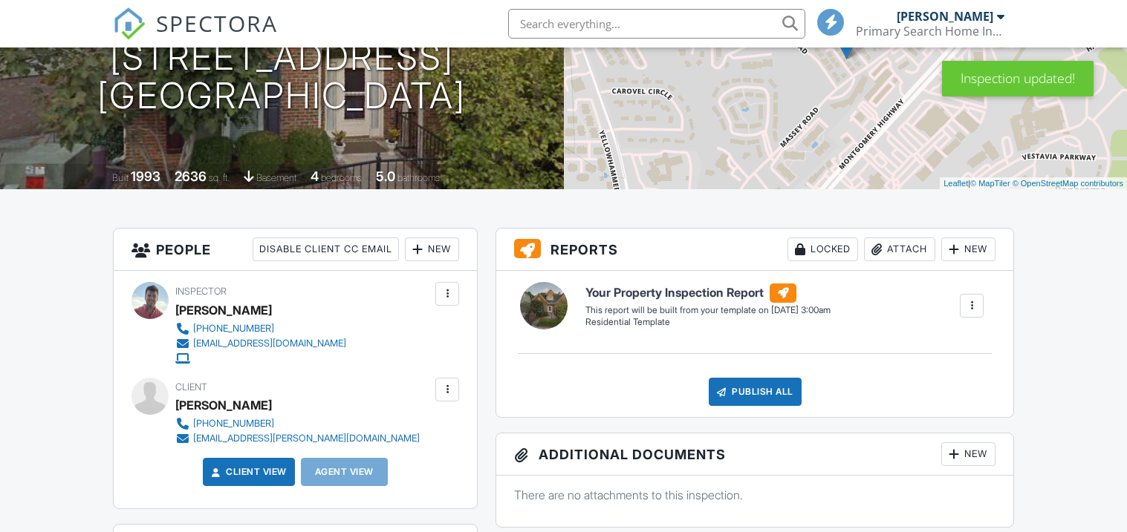
click at [437, 246] on div "New" at bounding box center [432, 250] width 54 height 24
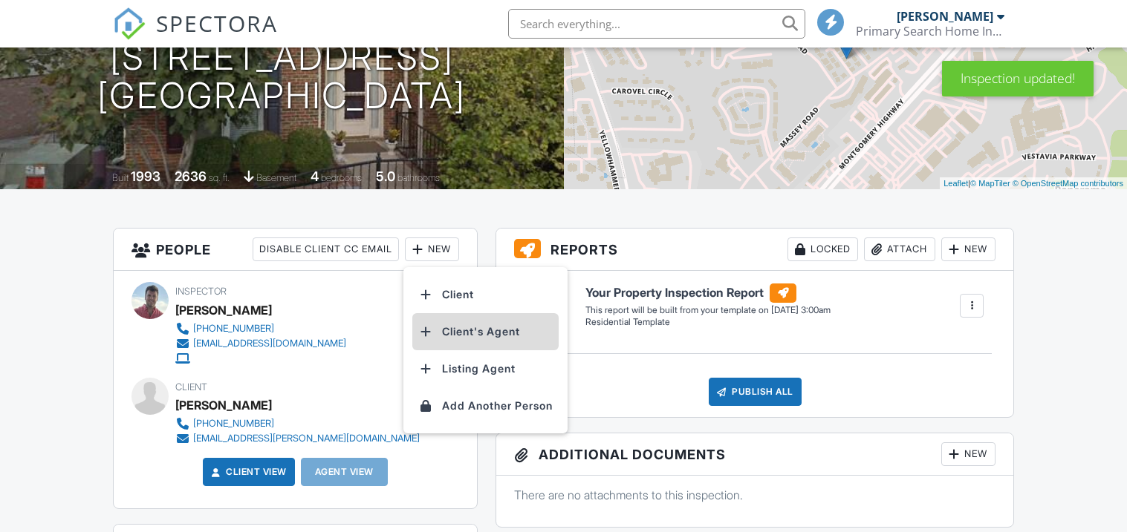
click at [452, 327] on li "Client's Agent" at bounding box center [485, 331] width 146 height 37
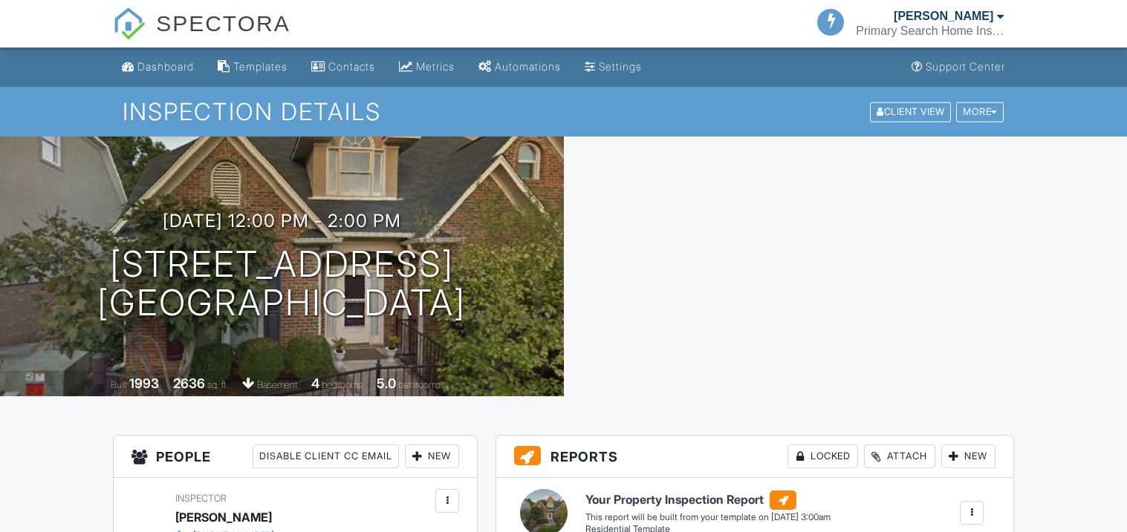
click at [436, 445] on div "New" at bounding box center [432, 457] width 54 height 24
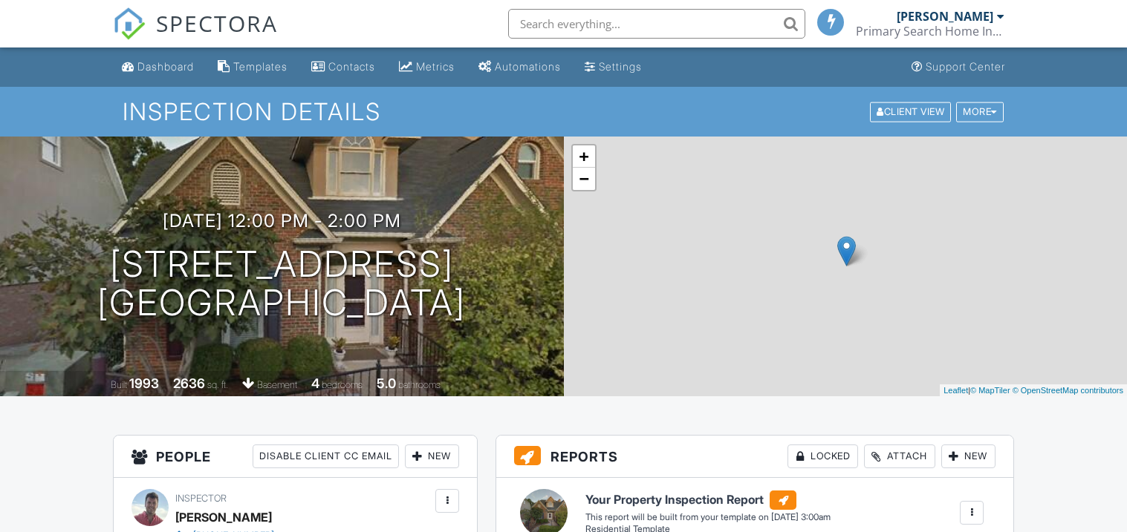
scroll to position [206, 0]
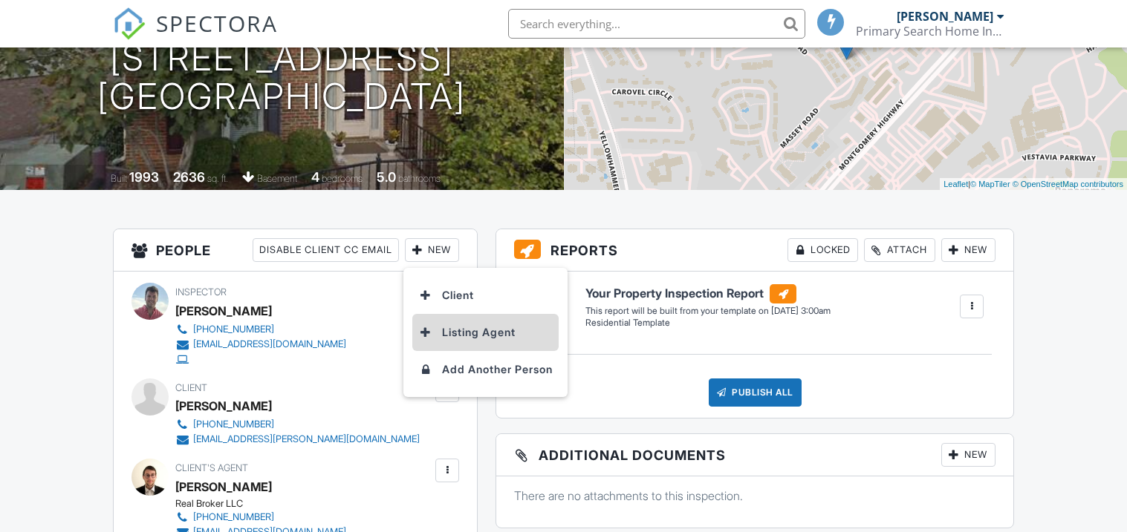
click at [449, 336] on li "Listing Agent" at bounding box center [485, 332] width 146 height 37
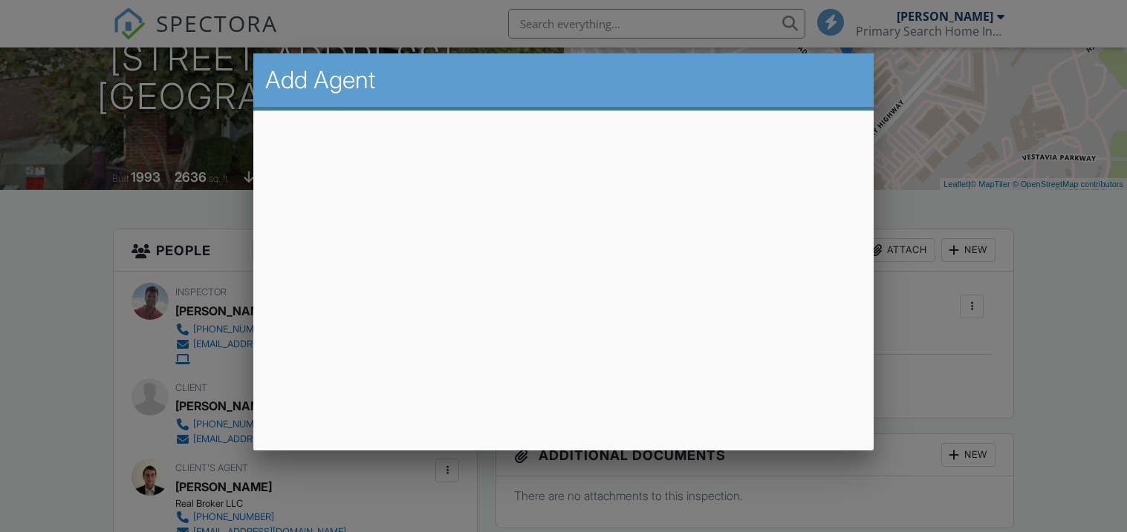
scroll to position [207, 0]
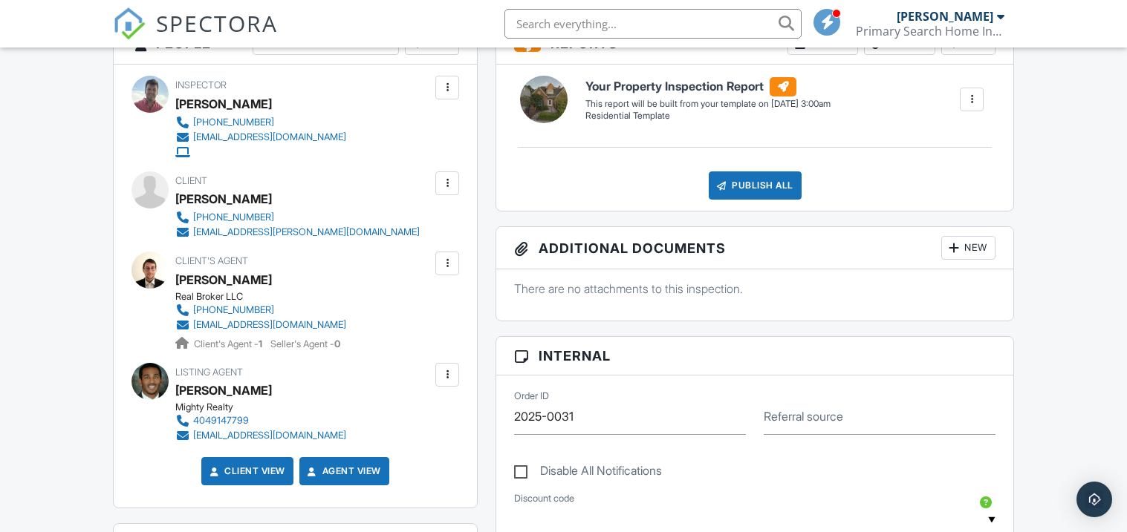
scroll to position [415, 0]
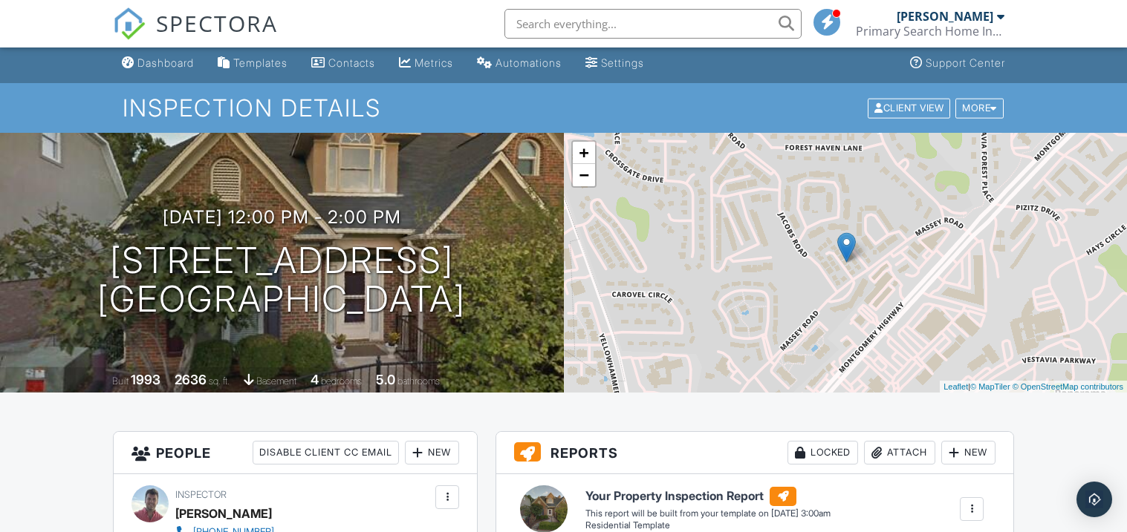
scroll to position [0, 0]
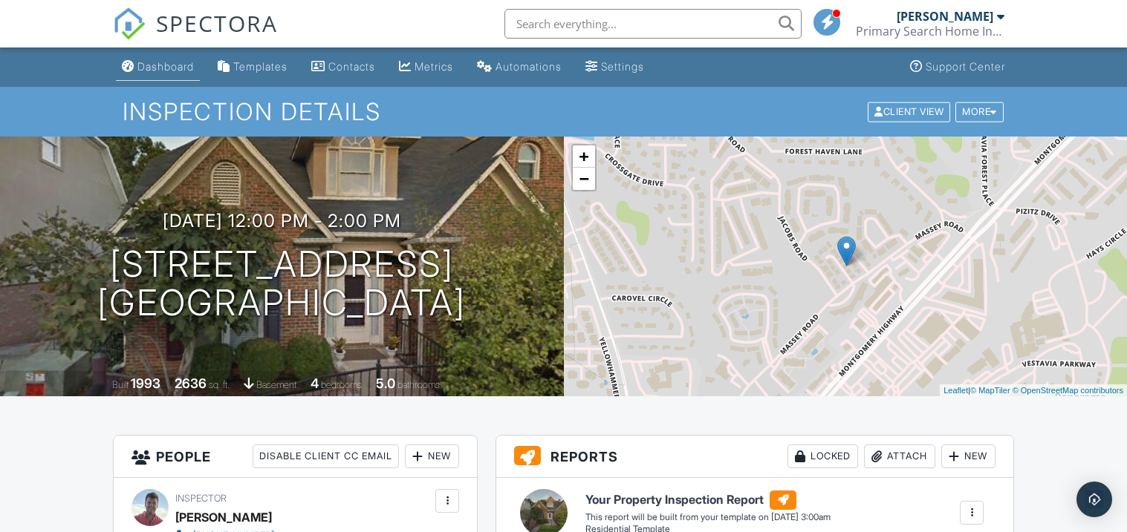
click at [186, 77] on link "Dashboard" at bounding box center [158, 66] width 84 height 27
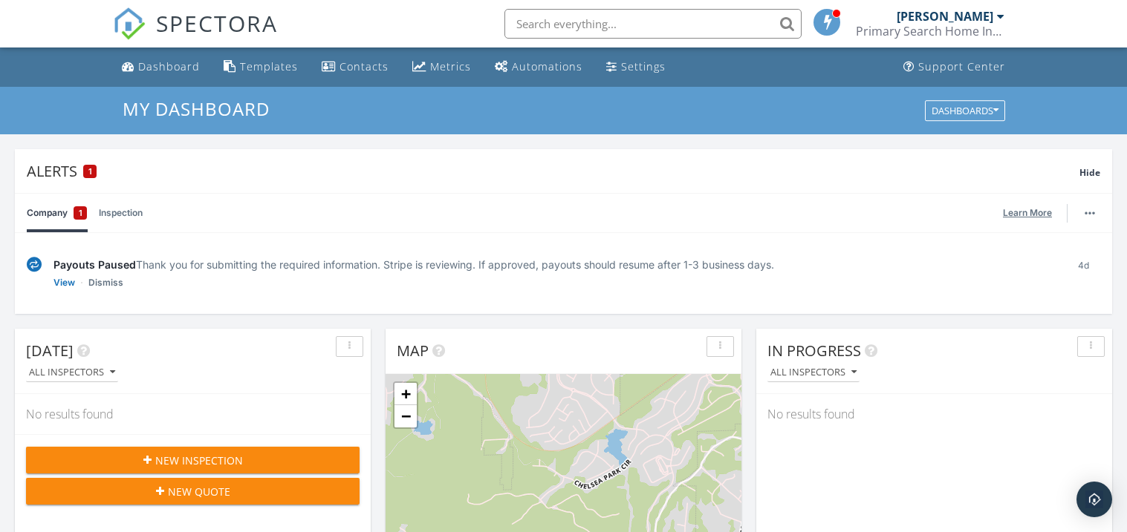
click at [1012, 209] on link "Learn More" at bounding box center [1032, 213] width 58 height 15
click at [116, 208] on link "Inspection" at bounding box center [121, 213] width 44 height 39
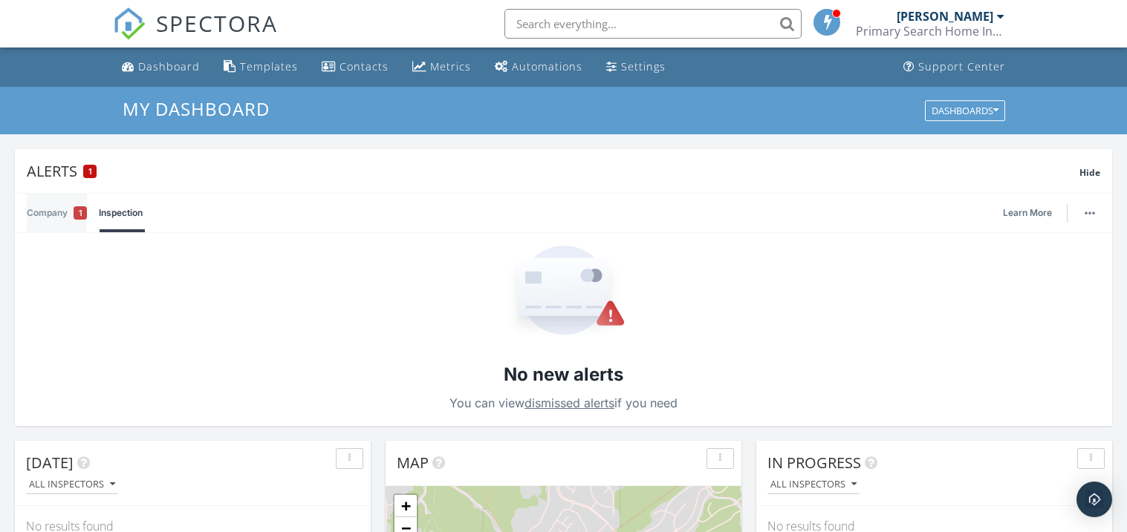
click at [62, 215] on link "Company 1" at bounding box center [57, 213] width 60 height 39
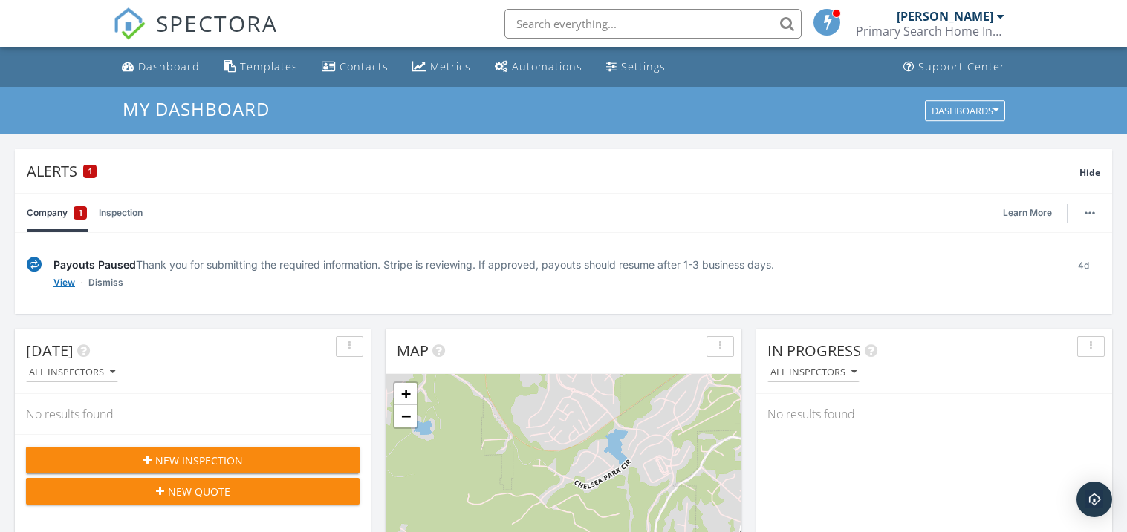
click at [70, 287] on link "View" at bounding box center [64, 283] width 22 height 15
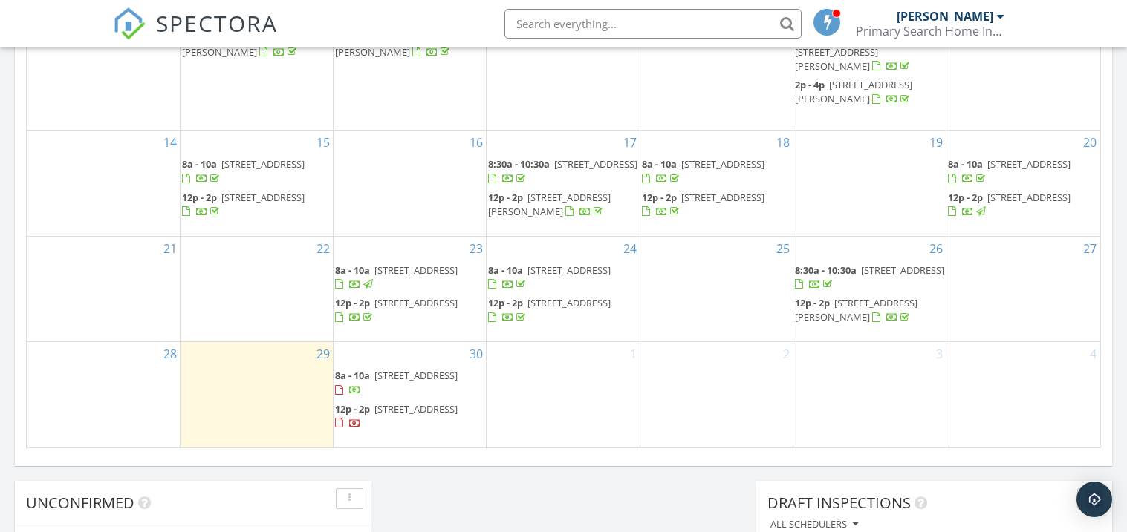
scroll to position [1039, 0]
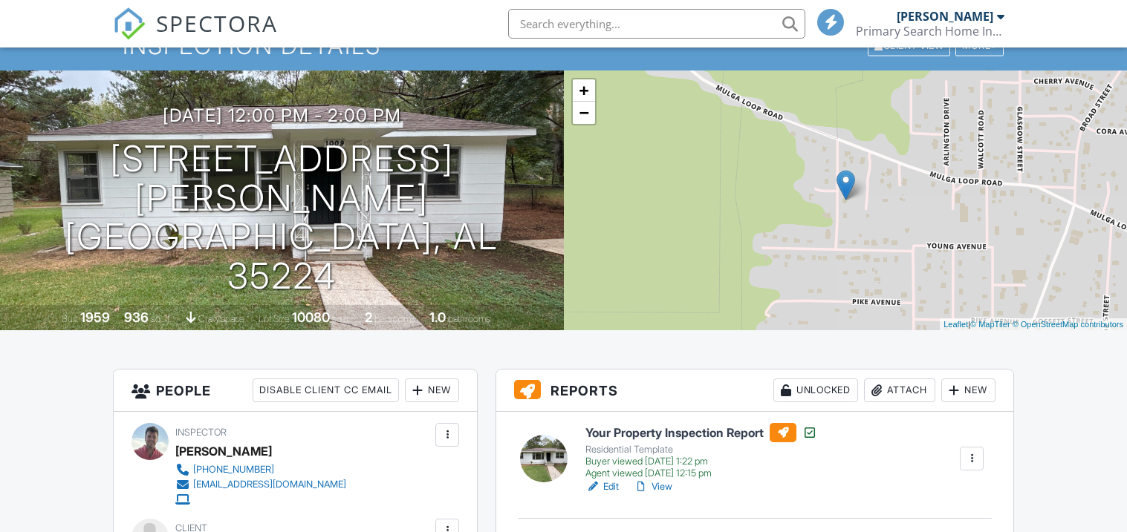
scroll to position [475, 0]
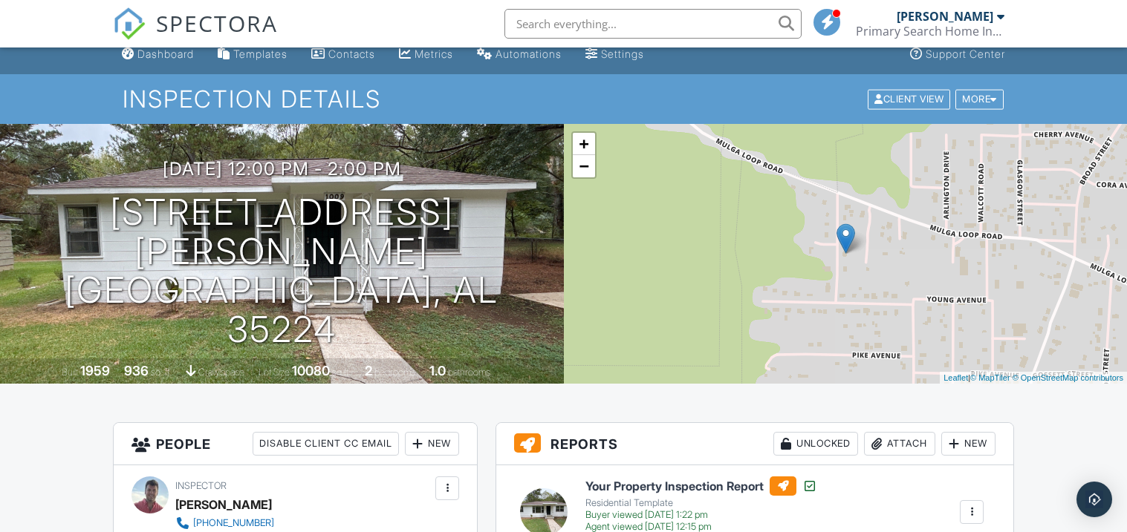
scroll to position [0, 0]
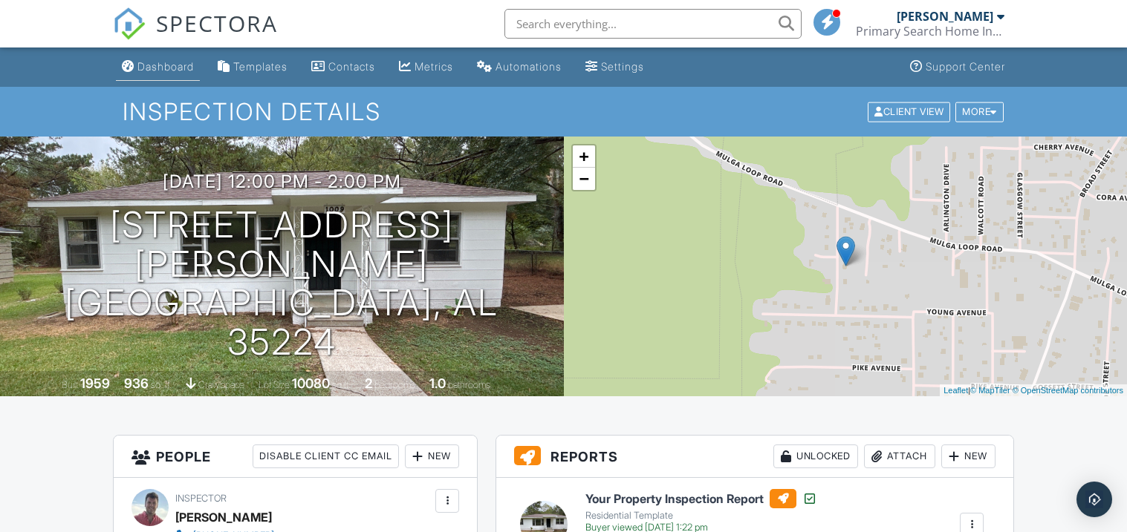
click at [143, 86] on li "Dashboard" at bounding box center [158, 67] width 90 height 39
